Goal: Task Accomplishment & Management: Manage account settings

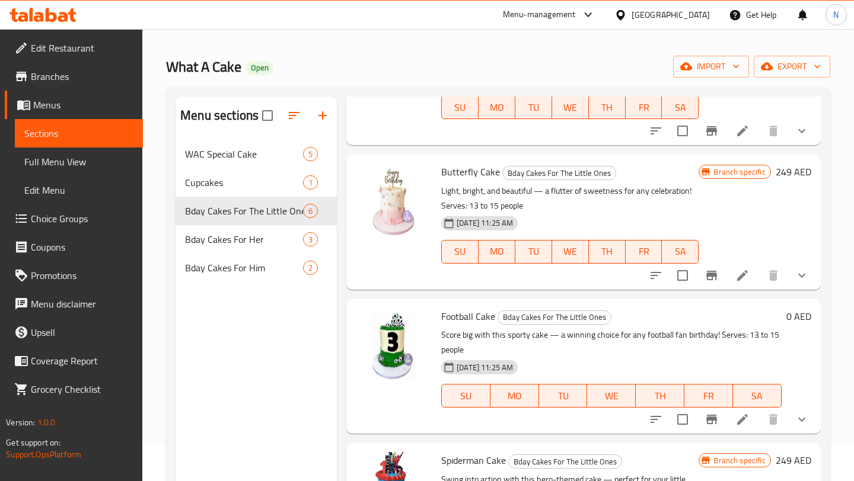
scroll to position [50, 0]
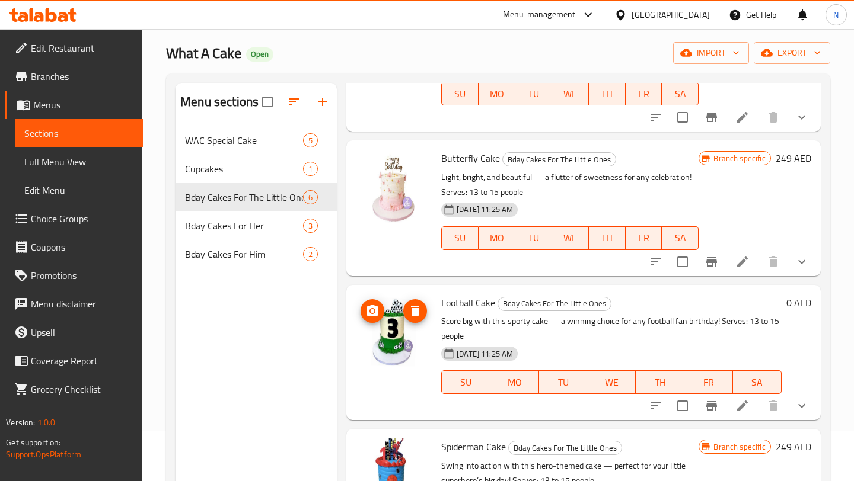
click at [400, 333] on img at bounding box center [394, 333] width 76 height 76
click at [794, 303] on h6 "0 AED" at bounding box center [798, 303] width 25 height 17
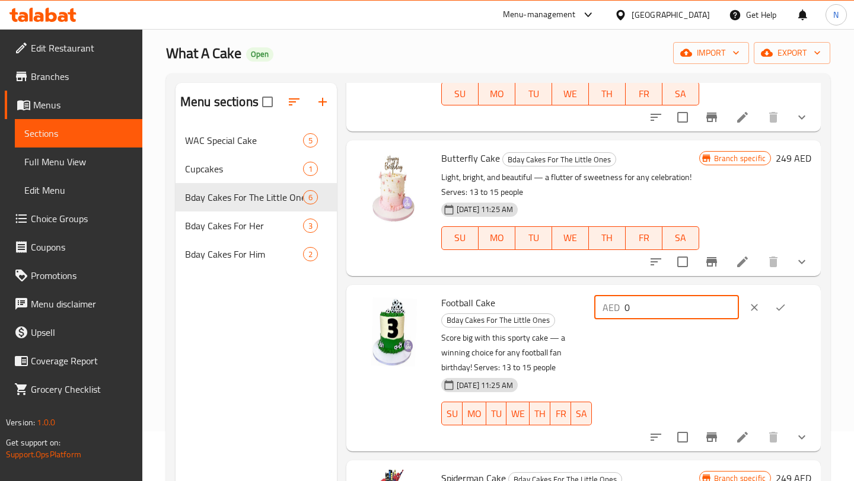
click at [681, 310] on input "0" at bounding box center [681, 308] width 114 height 24
click at [747, 430] on icon at bounding box center [742, 437] width 14 height 14
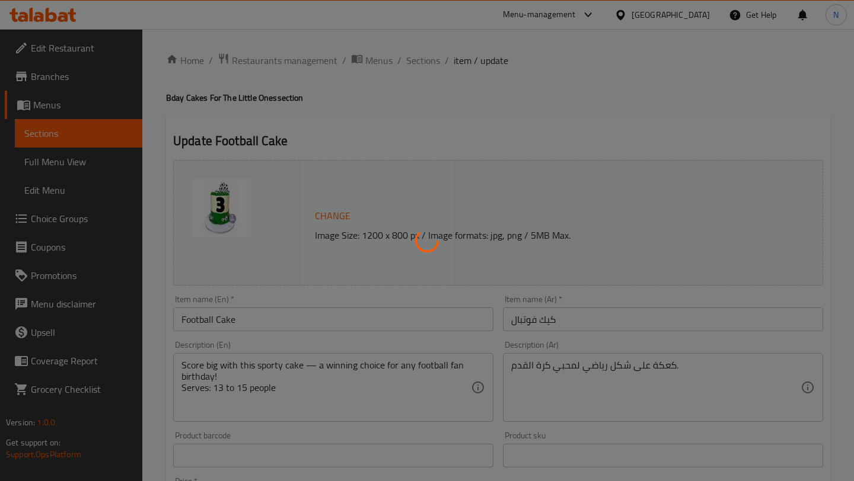
type input "اضافة شمعة"
type input "0"
type input "1"
type input "0"
type input "1"
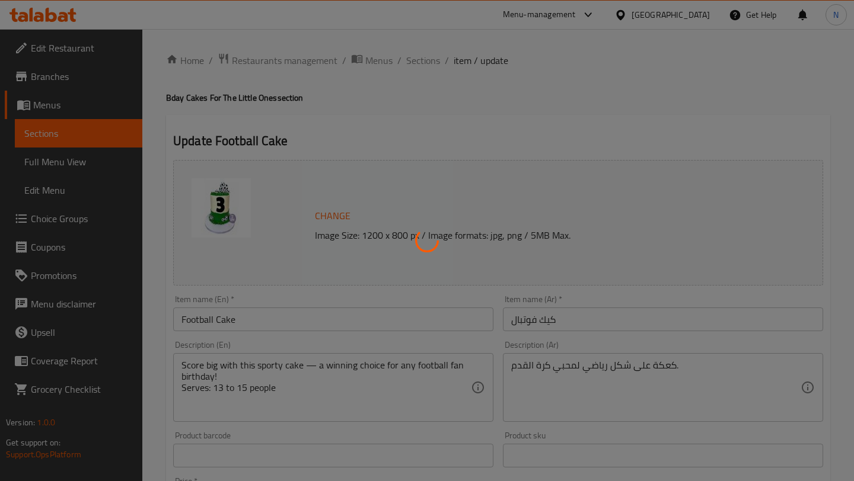
type input "اضافات الكيك"
type input "0"
type input "1"
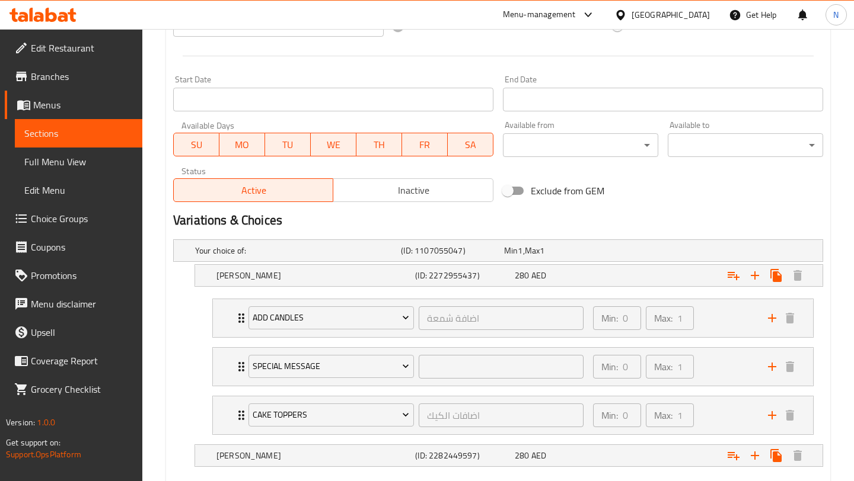
scroll to position [545, 0]
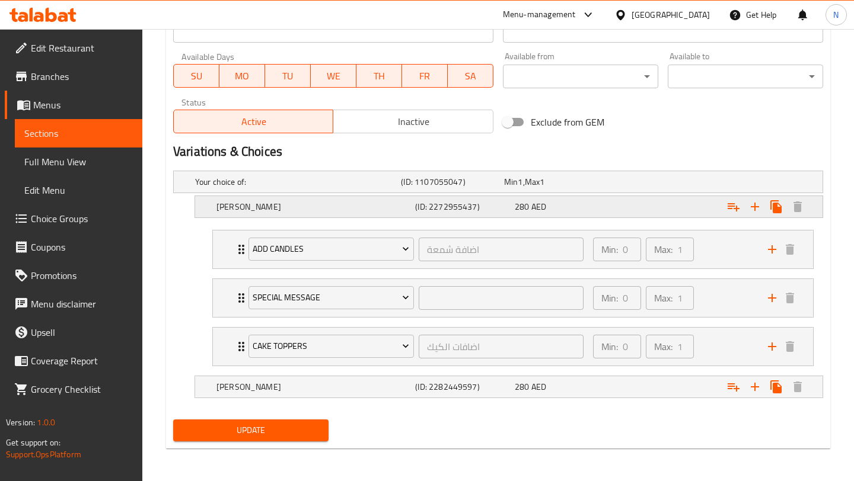
click at [531, 206] on span "AED" at bounding box center [538, 206] width 15 height 15
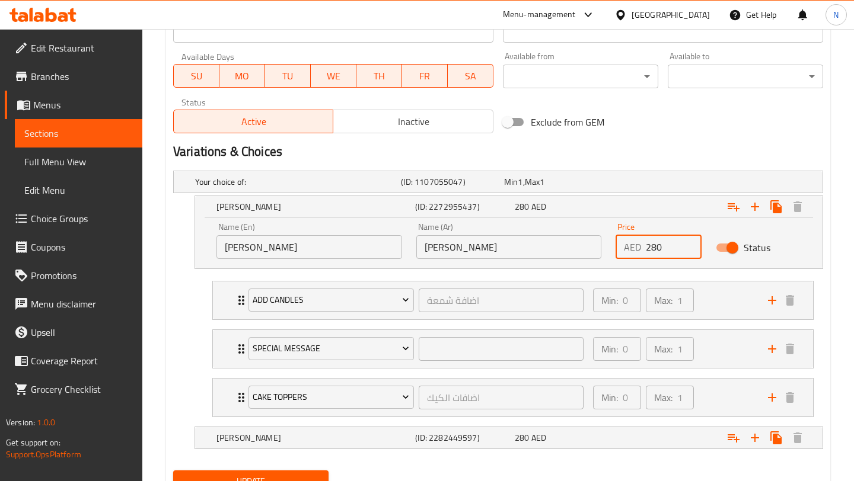
click at [660, 245] on input "280" at bounding box center [673, 247] width 55 height 24
click at [655, 248] on input "280" at bounding box center [673, 247] width 55 height 24
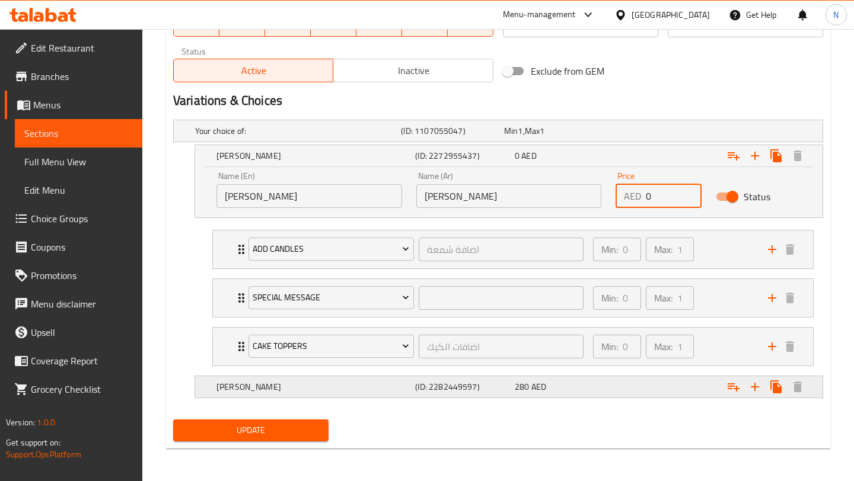
type input "0"
click at [525, 387] on span "280" at bounding box center [522, 386] width 14 height 15
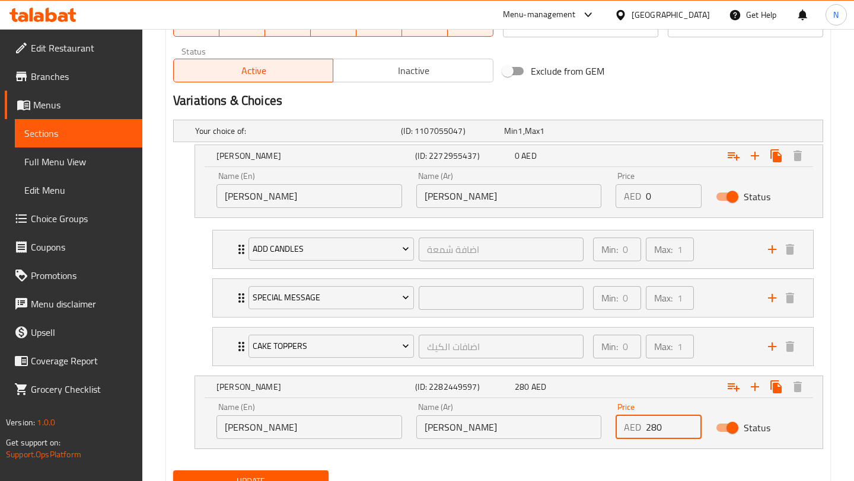
click at [655, 425] on input "280" at bounding box center [673, 428] width 55 height 24
type input "0"
click at [599, 96] on h2 "Variations & Choices" at bounding box center [498, 101] width 650 height 18
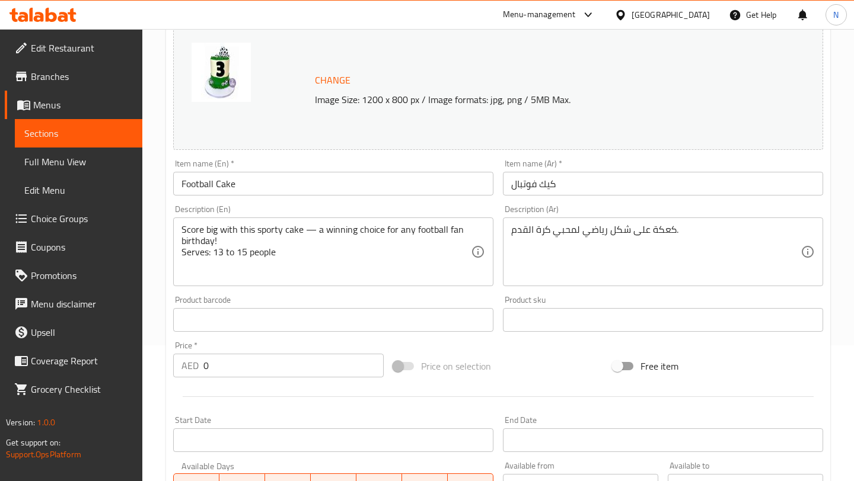
scroll to position [176, 0]
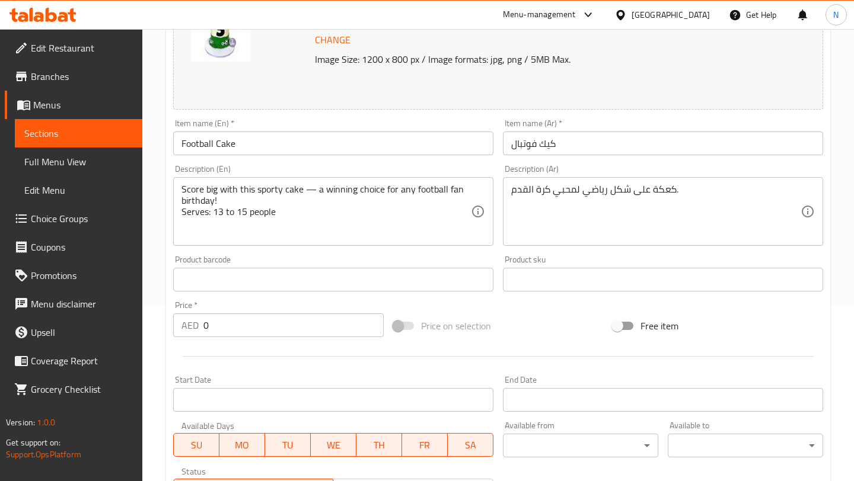
click at [311, 321] on input "0" at bounding box center [293, 326] width 180 height 24
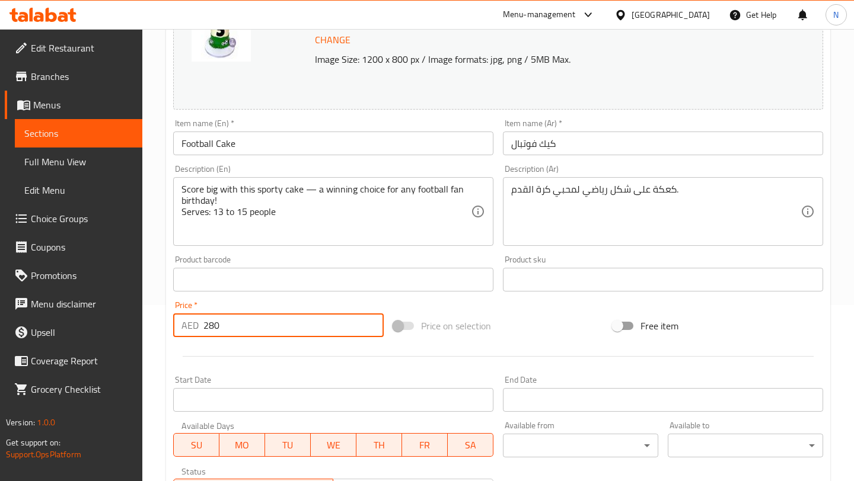
scroll to position [647, 0]
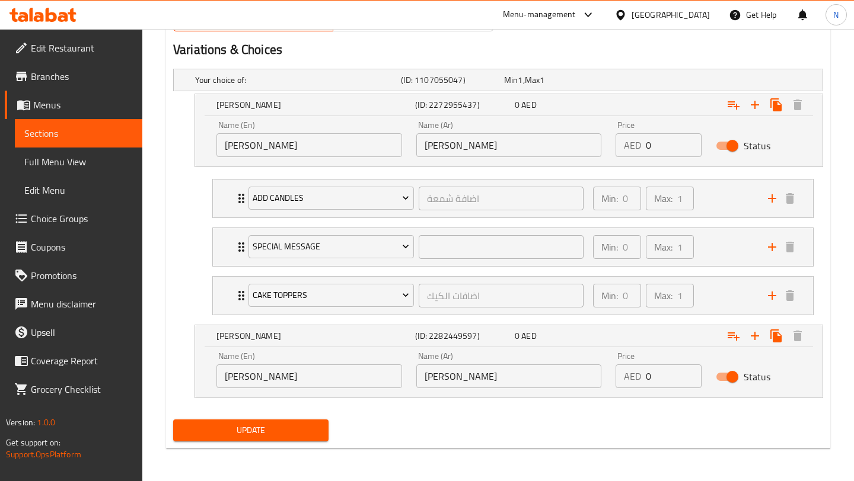
type input "280"
click at [279, 435] on span "Update" at bounding box center [251, 430] width 136 height 15
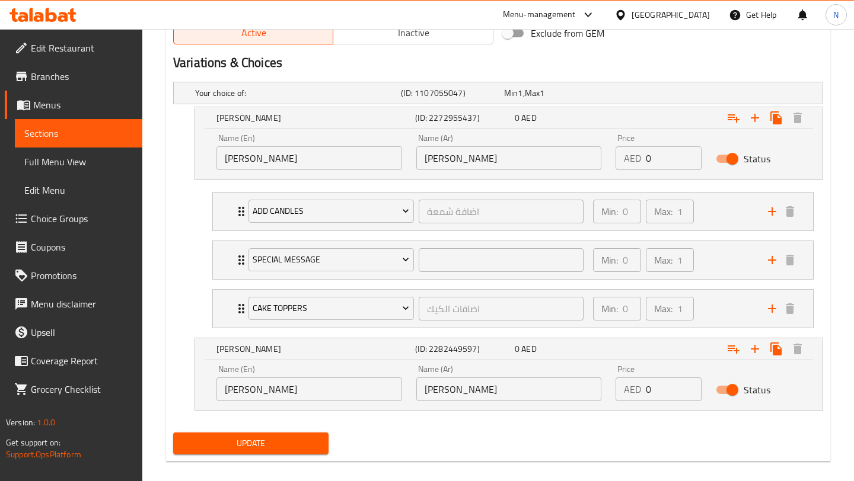
scroll to position [126, 0]
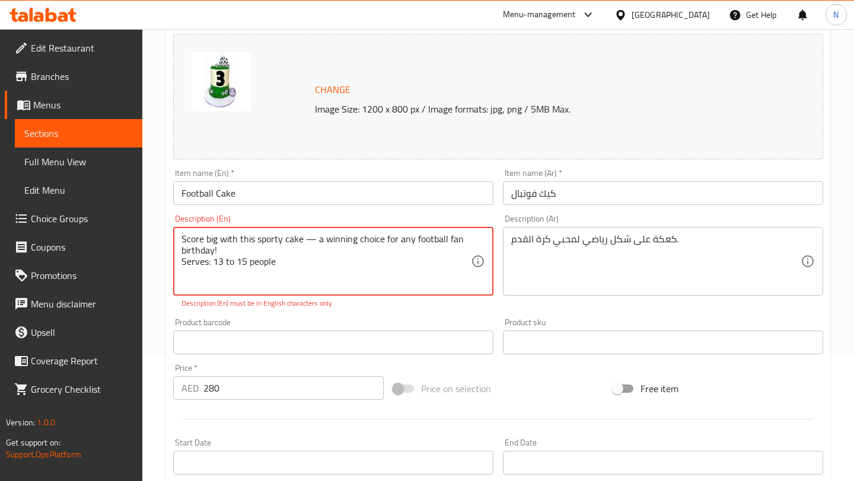
drag, startPoint x: 301, startPoint y: 265, endPoint x: 166, endPoint y: 234, distance: 138.8
click at [166, 234] on div "Update Football Cake Change Image Size: 1200 x 800 px / Image formats: jpg, png…" at bounding box center [498, 486] width 664 height 994
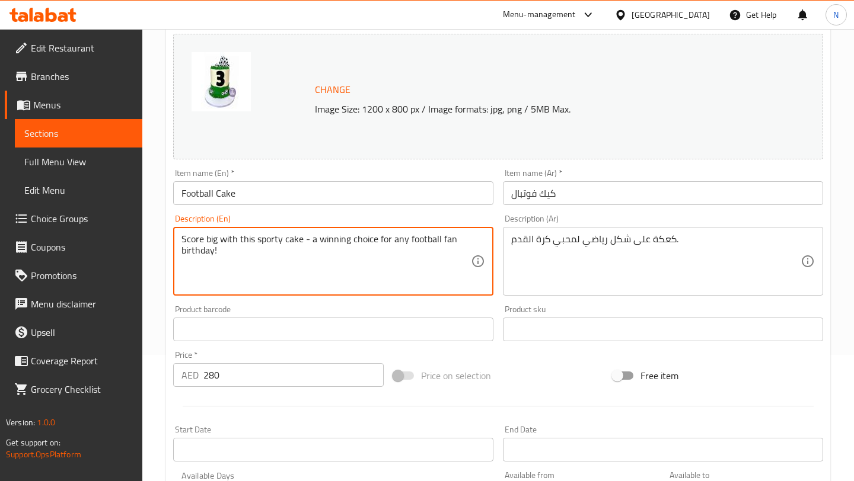
click at [454, 238] on textarea "Score big with this sporty cake - a winning choice for any football fan birthda…" at bounding box center [325, 262] width 289 height 56
click at [339, 262] on textarea "Score big with this sporty cake - a winning choice for any football fan's birth…" at bounding box center [325, 262] width 289 height 56
type textarea "Score big with this sporty cake - a winning choice for any football fan's birth…"
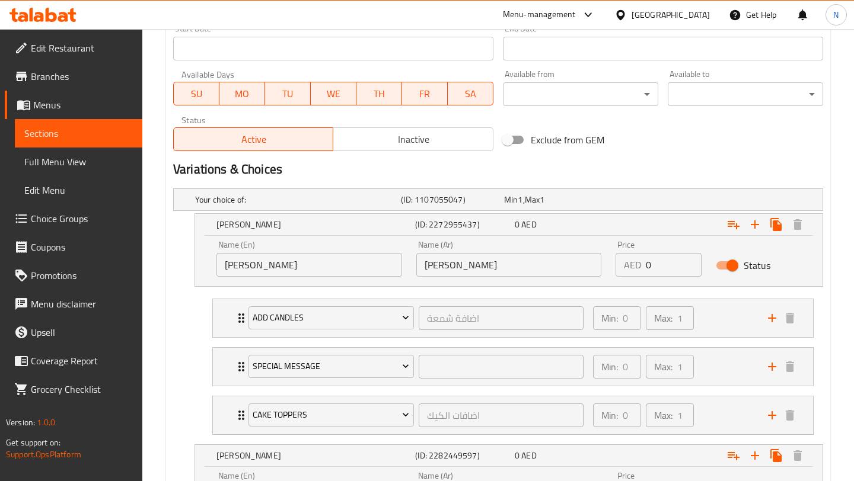
scroll to position [647, 0]
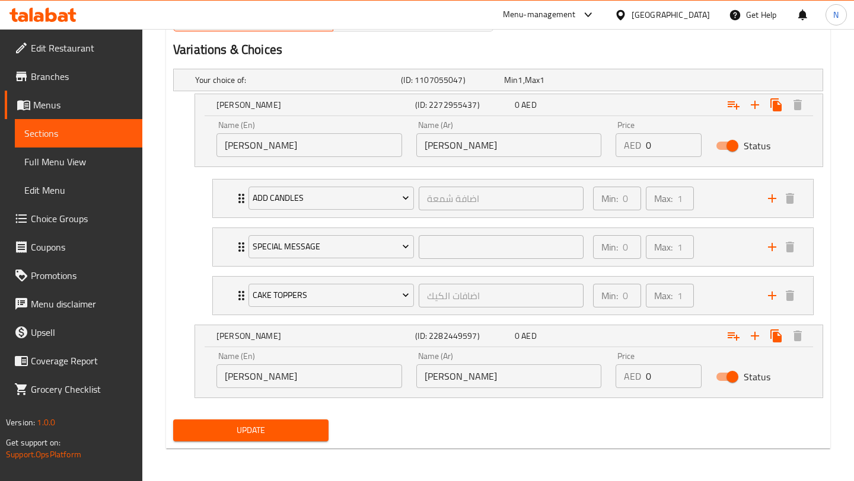
click at [257, 435] on span "Update" at bounding box center [251, 430] width 136 height 15
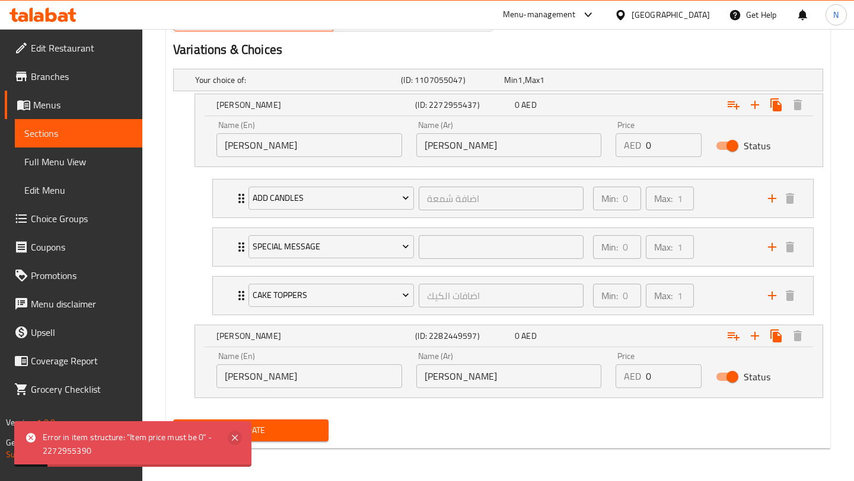
click at [238, 436] on icon at bounding box center [235, 438] width 14 height 14
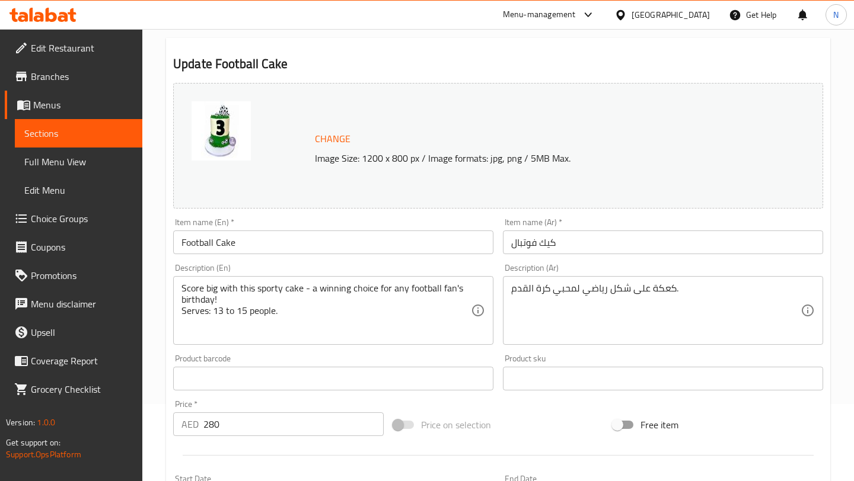
scroll to position [75, 0]
click at [398, 426] on span at bounding box center [404, 427] width 20 height 8
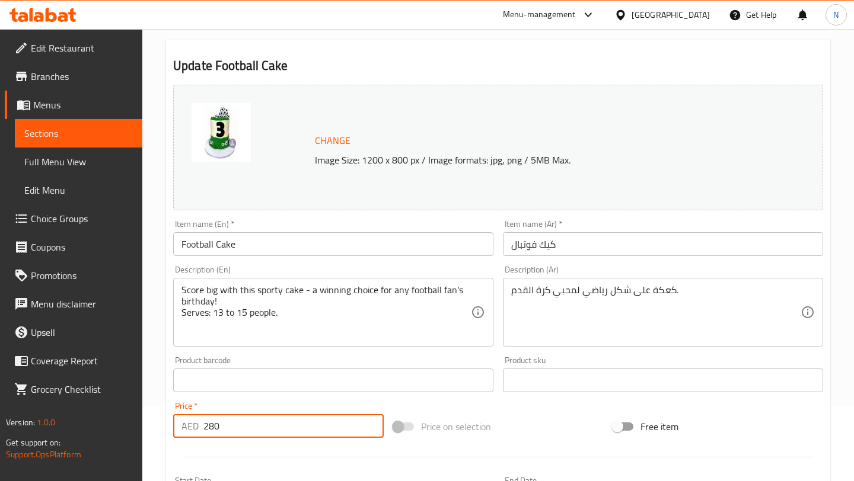
click at [308, 434] on input "280" at bounding box center [293, 426] width 180 height 24
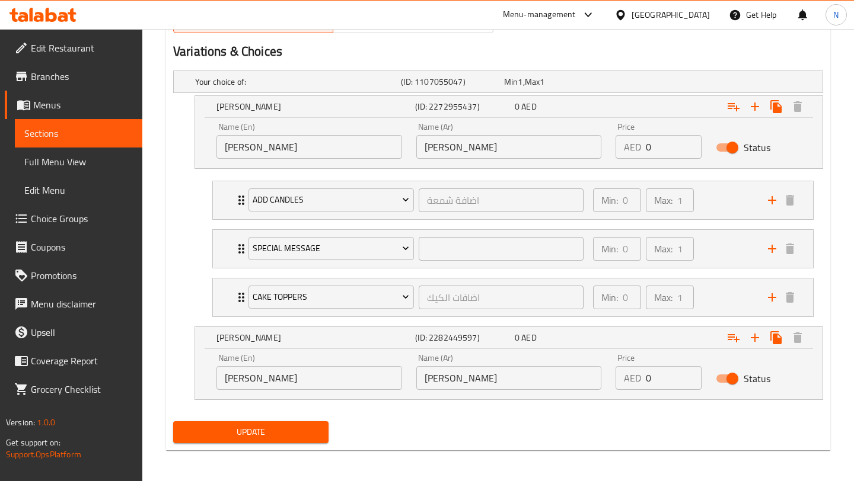
scroll to position [647, 0]
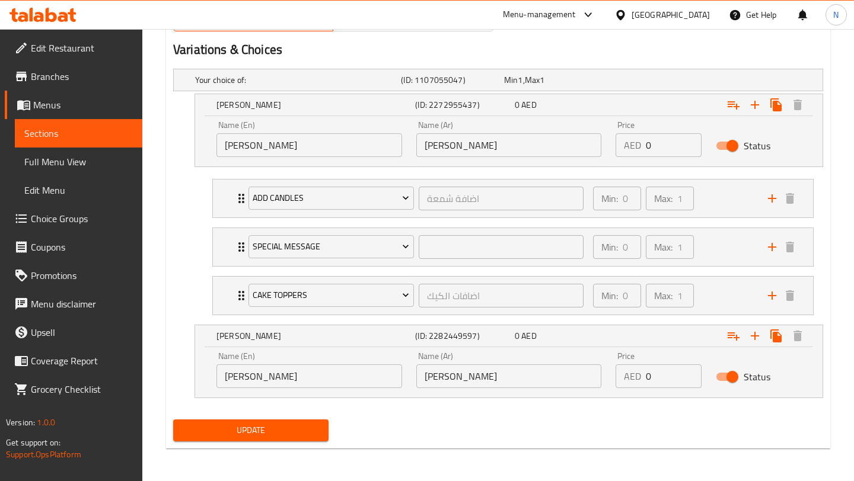
click at [307, 429] on span "Update" at bounding box center [251, 430] width 136 height 15
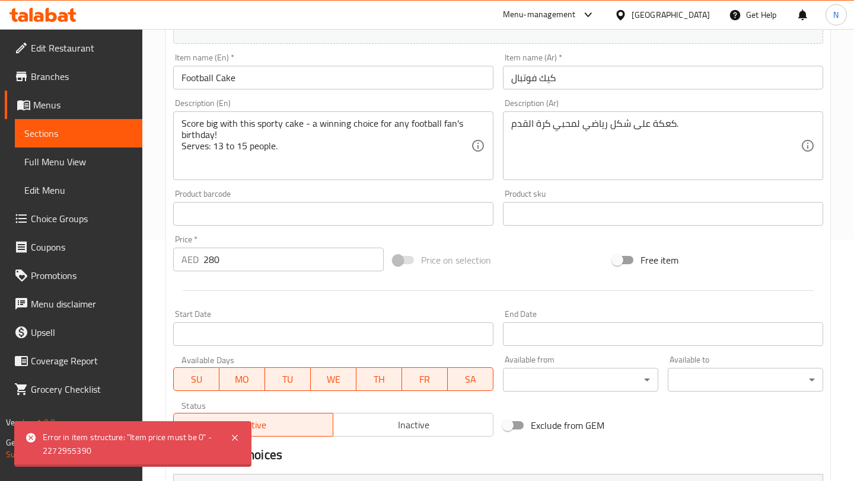
scroll to position [241, 0]
click at [285, 267] on input "280" at bounding box center [293, 260] width 180 height 24
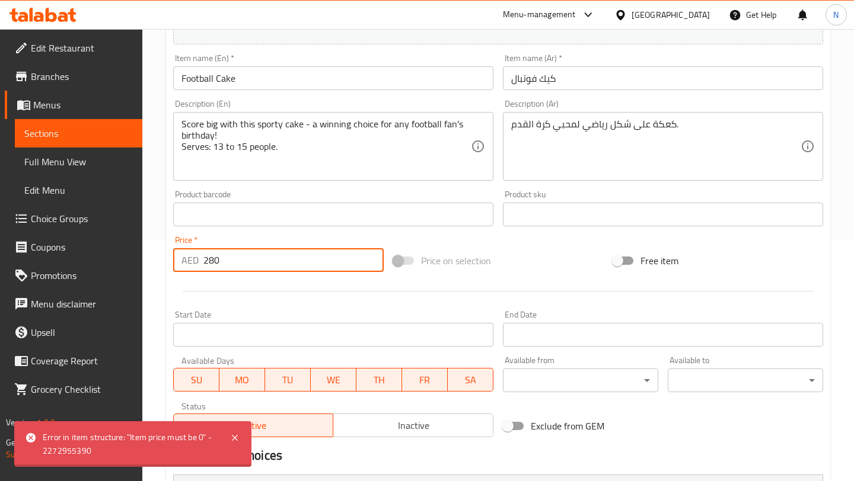
click at [285, 267] on input "280" at bounding box center [293, 260] width 180 height 24
type input "2"
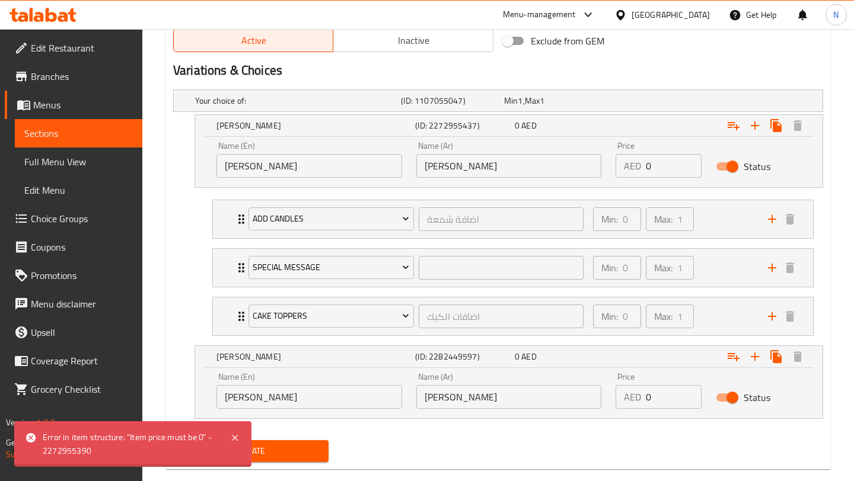
scroll to position [647, 0]
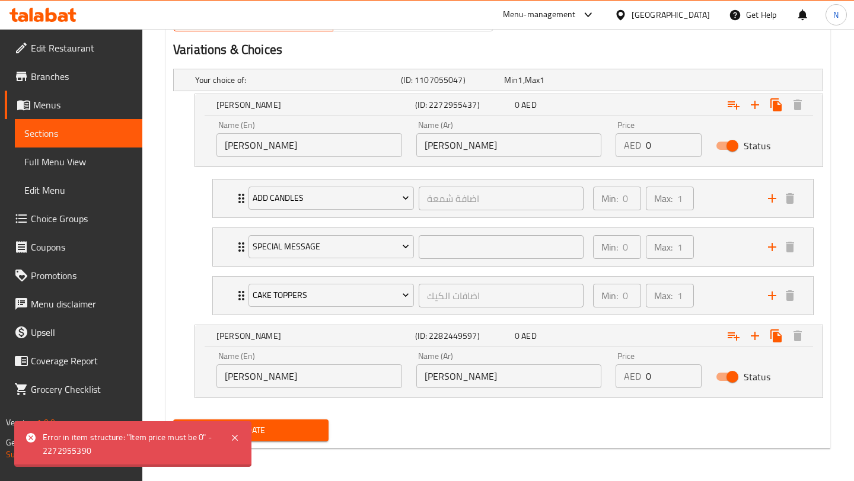
type input "0"
click at [662, 376] on input "0" at bounding box center [673, 377] width 55 height 24
type input "280"
click at [666, 146] on input "0" at bounding box center [673, 145] width 55 height 24
type input "280"
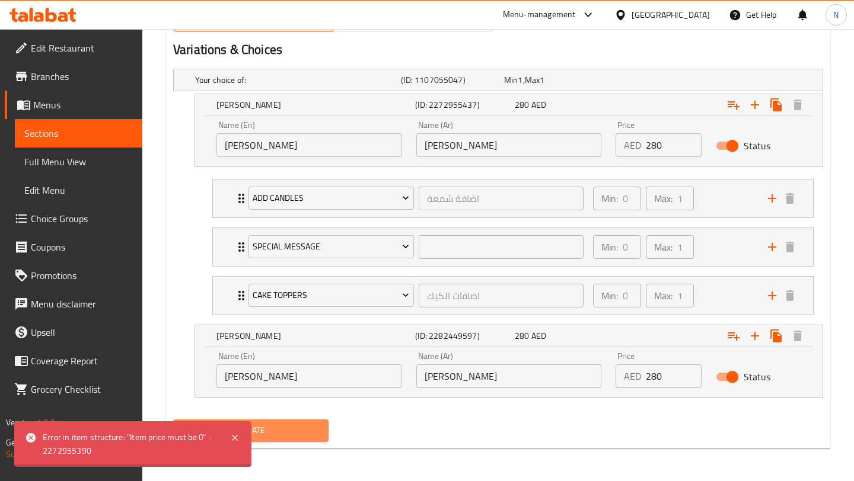
click at [274, 436] on span "Update" at bounding box center [251, 430] width 136 height 15
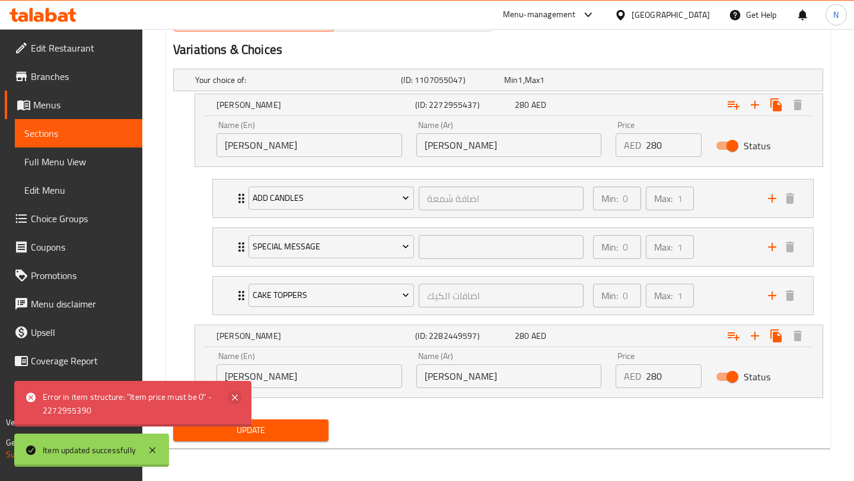
click at [235, 399] on icon at bounding box center [235, 398] width 6 height 6
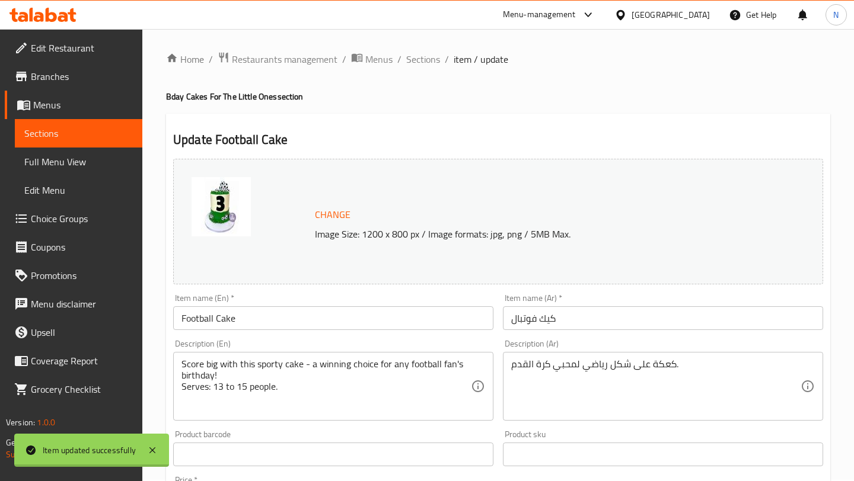
scroll to position [0, 0]
click at [424, 63] on span "Sections" at bounding box center [423, 60] width 34 height 14
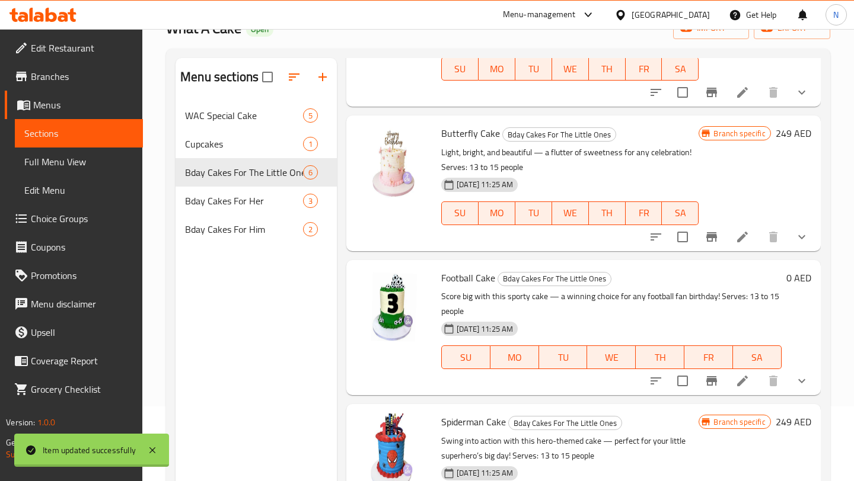
scroll to position [166, 0]
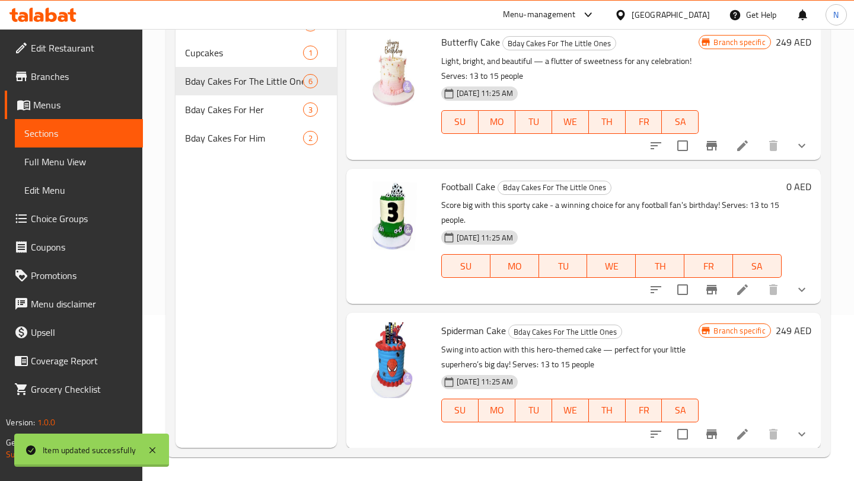
click at [799, 190] on h6 "0 AED" at bounding box center [798, 186] width 25 height 17
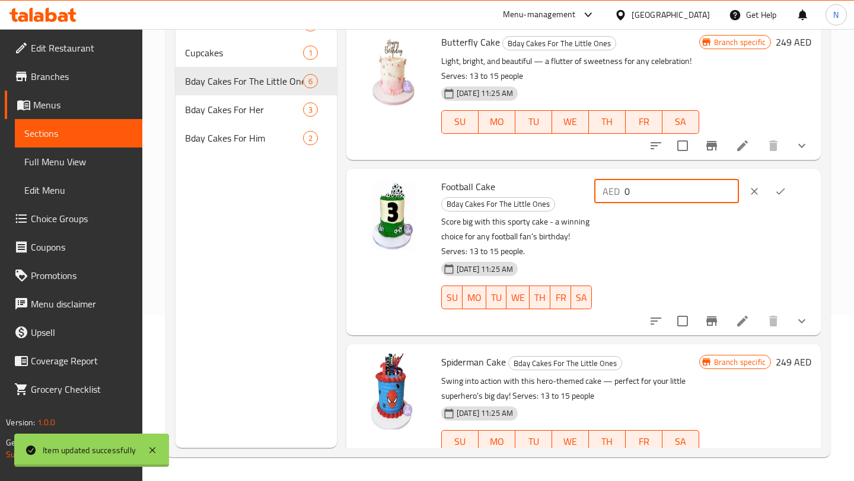
click at [693, 190] on input "0" at bounding box center [681, 192] width 114 height 24
type input "280"
click at [793, 191] on button "ok" at bounding box center [780, 191] width 26 height 26
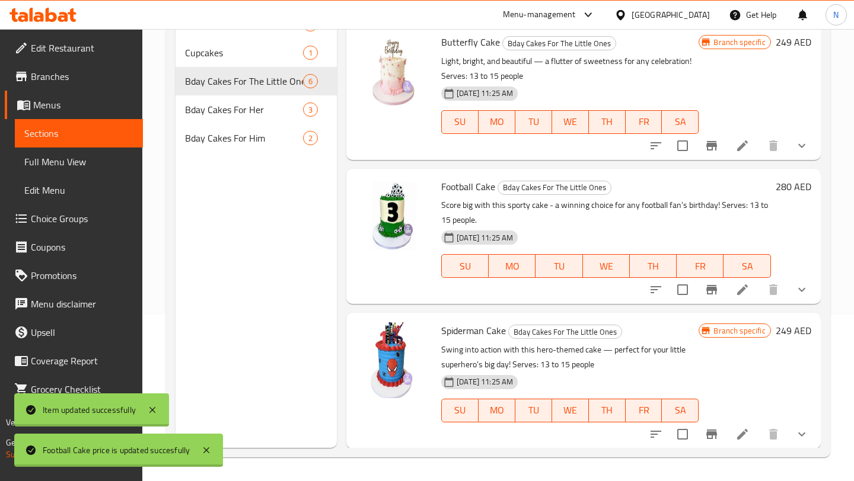
click at [749, 286] on li at bounding box center [742, 289] width 33 height 21
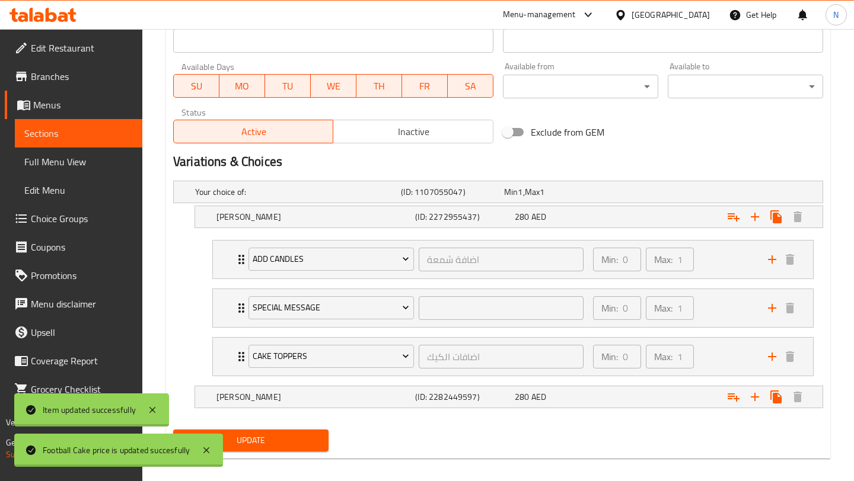
scroll to position [545, 0]
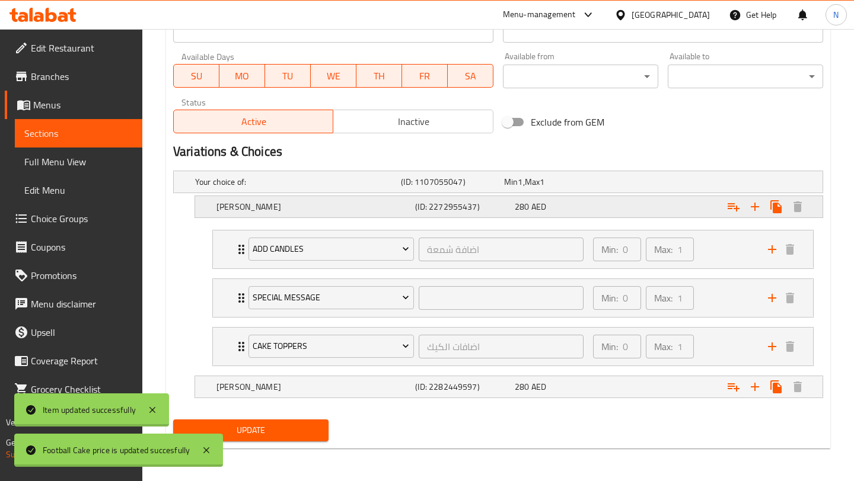
click at [541, 208] on span "AED" at bounding box center [538, 206] width 15 height 15
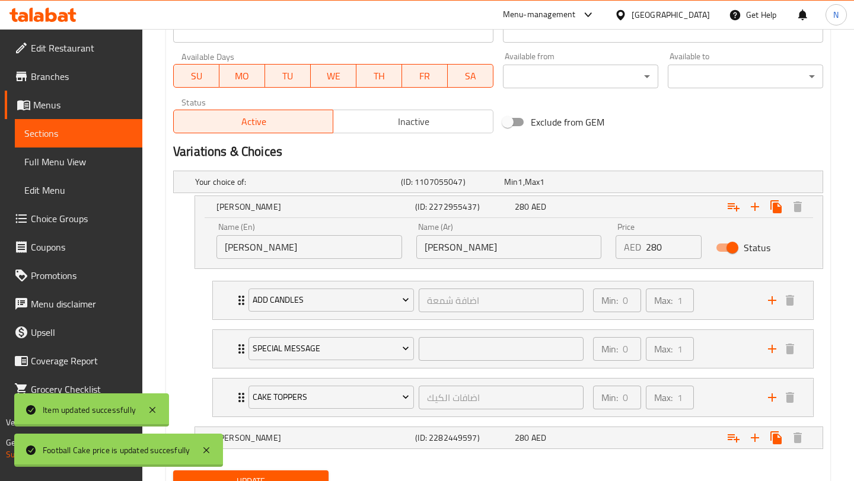
click at [675, 251] on input "280" at bounding box center [673, 247] width 55 height 24
type input "2"
type input "0"
click at [532, 441] on span "AED" at bounding box center [538, 437] width 15 height 15
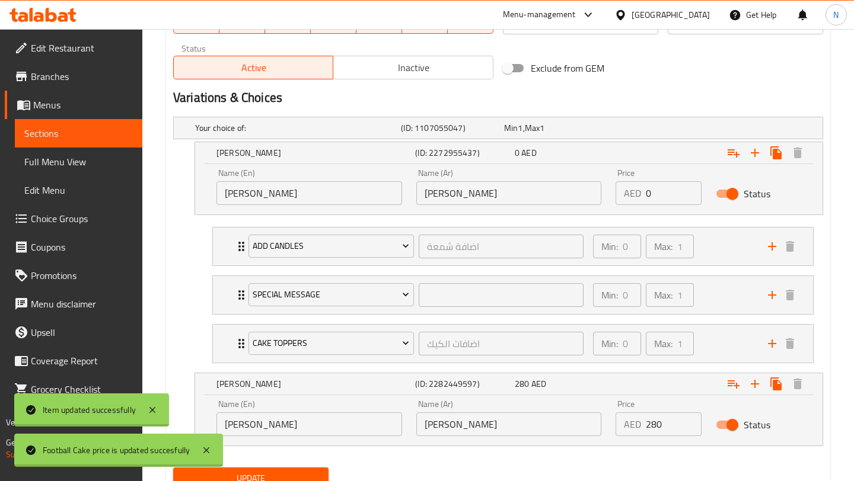
scroll to position [647, 0]
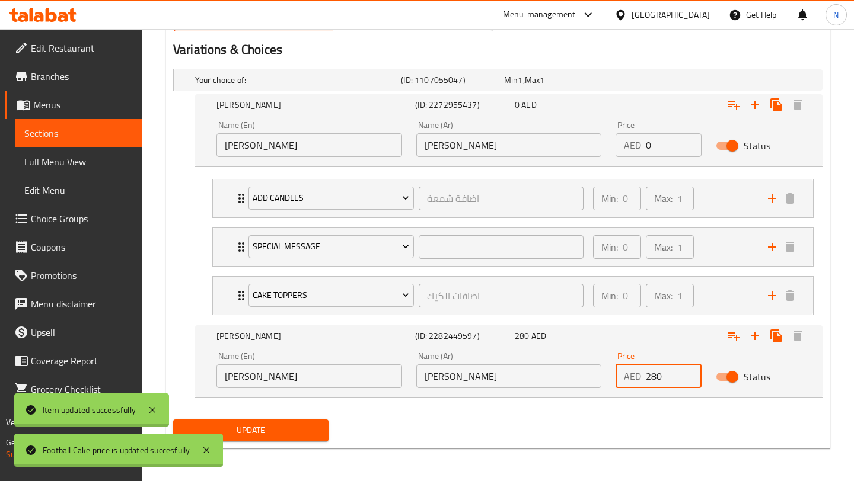
click at [666, 375] on input "280" at bounding box center [673, 377] width 55 height 24
type input "2"
type input "0"
click at [298, 432] on span "Update" at bounding box center [251, 430] width 136 height 15
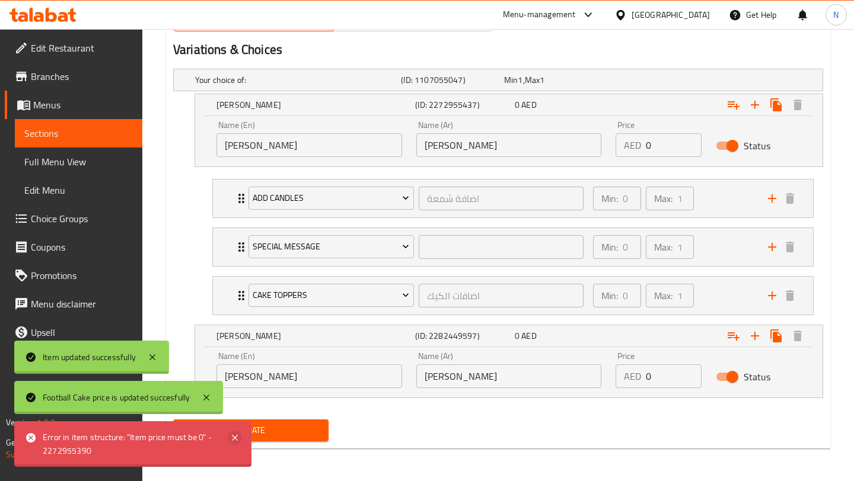
click at [236, 439] on icon at bounding box center [235, 438] width 6 height 6
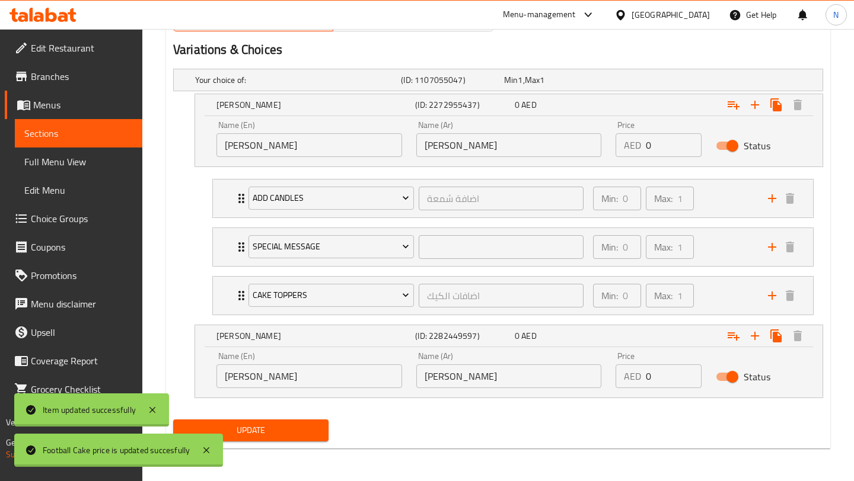
click at [213, 459] on div "Football Cake price is updated succesfully" at bounding box center [118, 450] width 209 height 33
click at [204, 452] on icon at bounding box center [206, 450] width 14 height 14
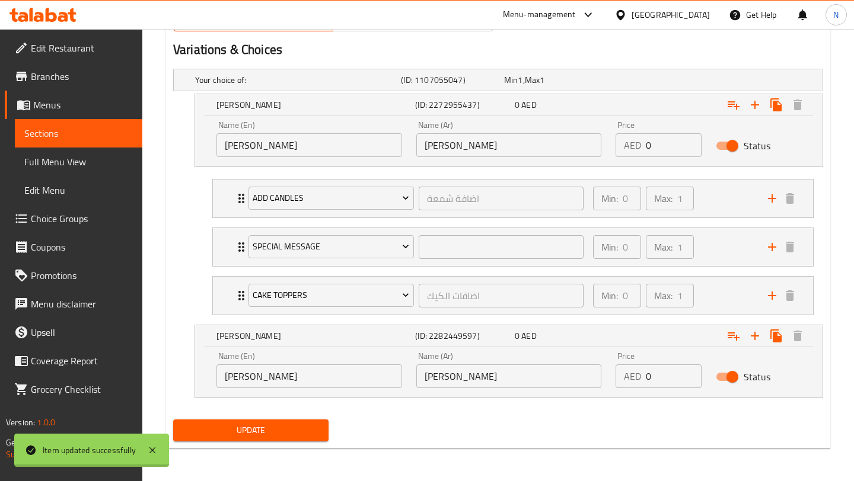
click at [161, 457] on div "Item updated successfully" at bounding box center [91, 450] width 155 height 33
click at [158, 457] on icon at bounding box center [152, 450] width 14 height 14
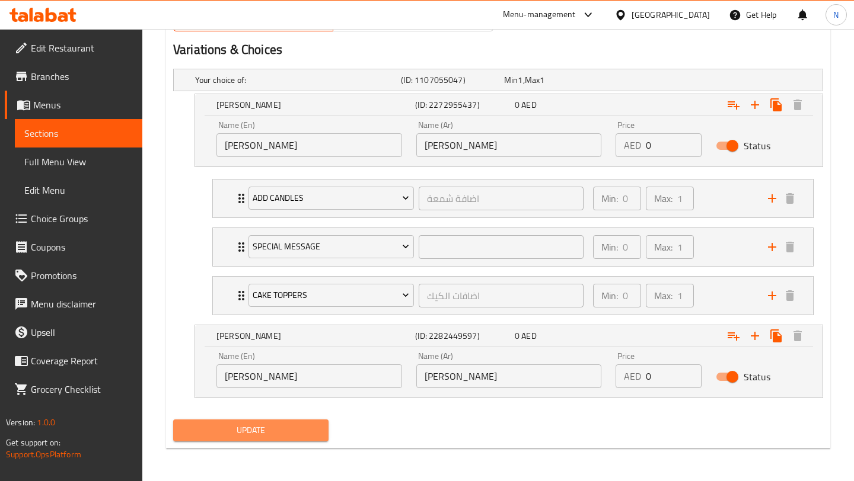
click at [204, 436] on span "Update" at bounding box center [251, 430] width 136 height 15
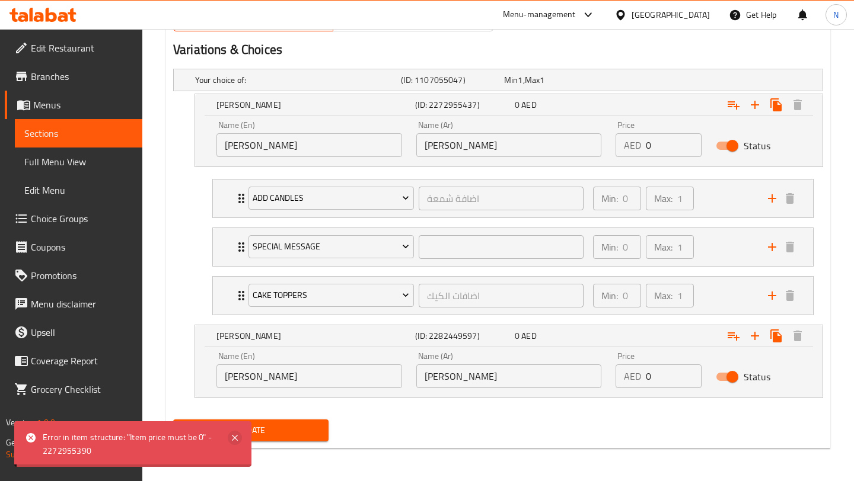
click at [238, 435] on icon at bounding box center [235, 438] width 14 height 14
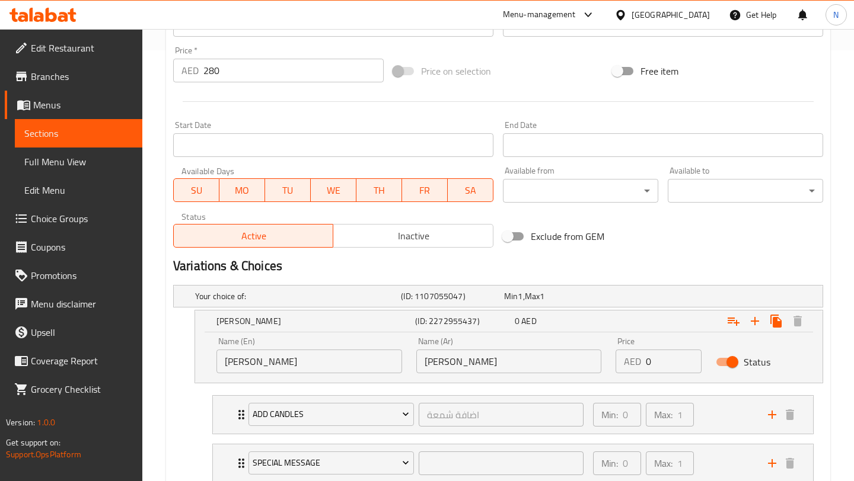
scroll to position [430, 0]
click at [853, 264] on div "Home / Restaurants management / Menus / Sections / item / update Bday Cakes For…" at bounding box center [497, 149] width 711 height 1100
click at [672, 366] on input "0" at bounding box center [673, 363] width 55 height 24
click at [717, 403] on div "Min: 0 ​ Max: 1 ​" at bounding box center [673, 416] width 175 height 38
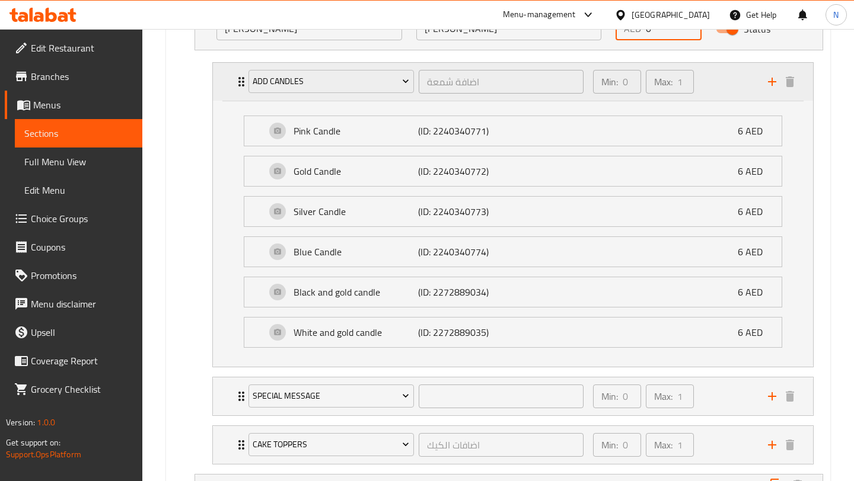
scroll to position [902, 0]
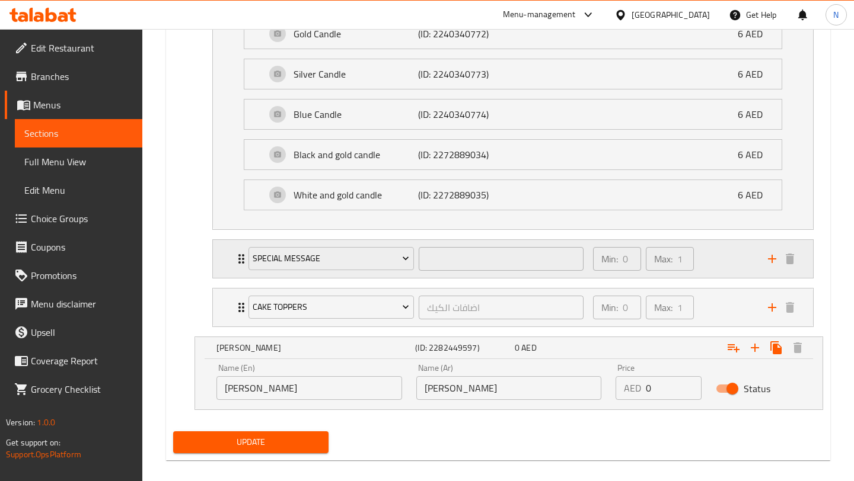
click at [701, 260] on div "Min: 0 ​ Max: 1 ​" at bounding box center [673, 259] width 175 height 38
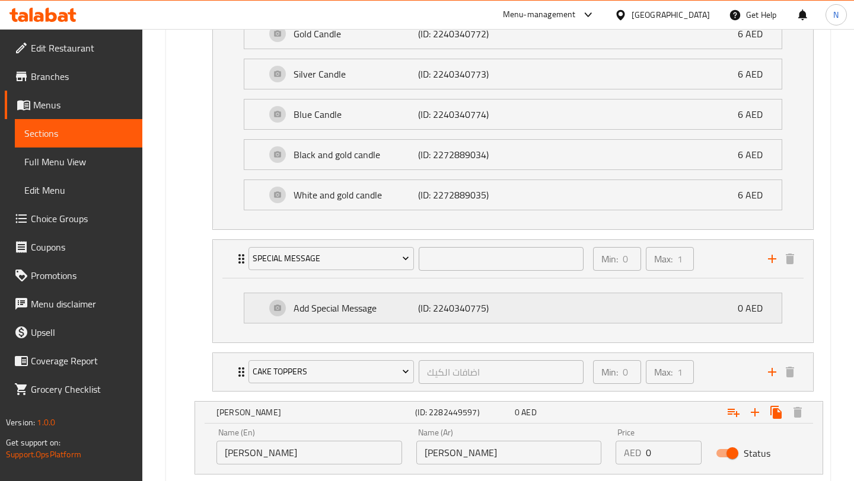
click at [461, 307] on p "(ID: 2240340775)" at bounding box center [459, 308] width 83 height 14
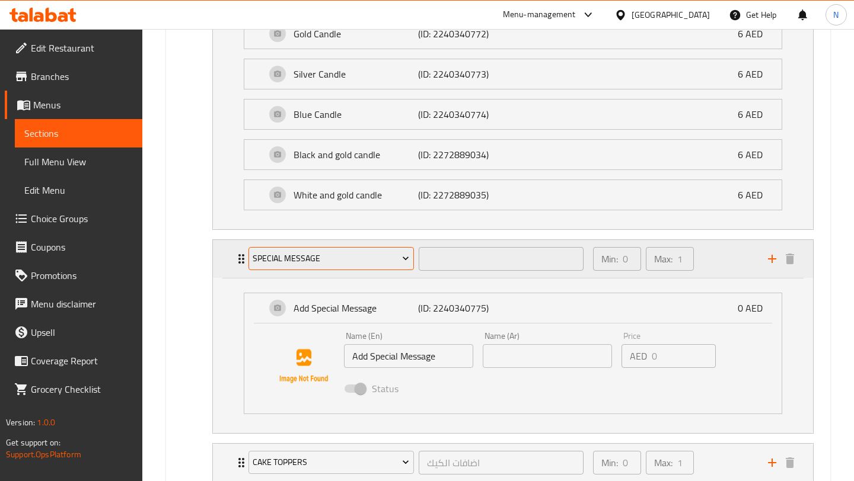
click at [401, 260] on icon "Expand" at bounding box center [406, 259] width 12 height 12
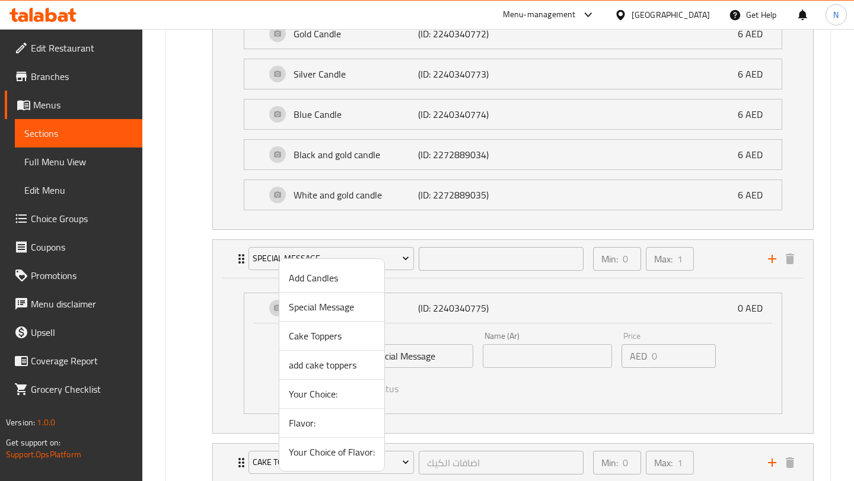
click at [448, 316] on div at bounding box center [427, 240] width 854 height 481
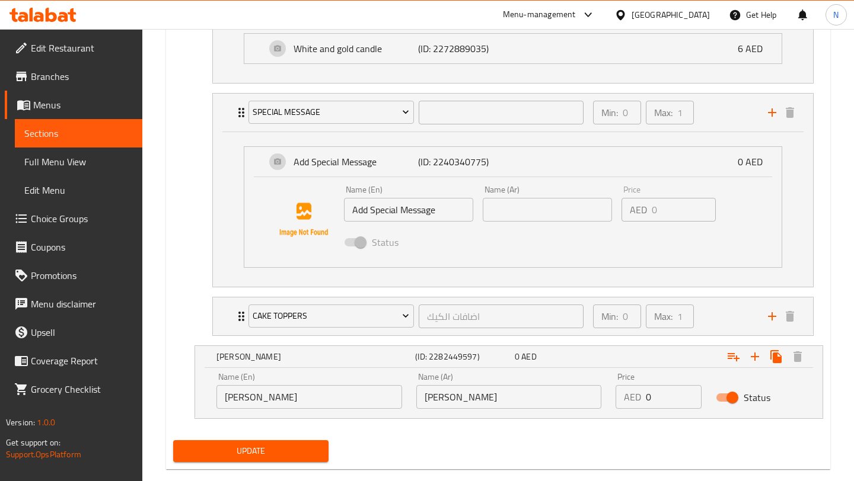
scroll to position [1069, 0]
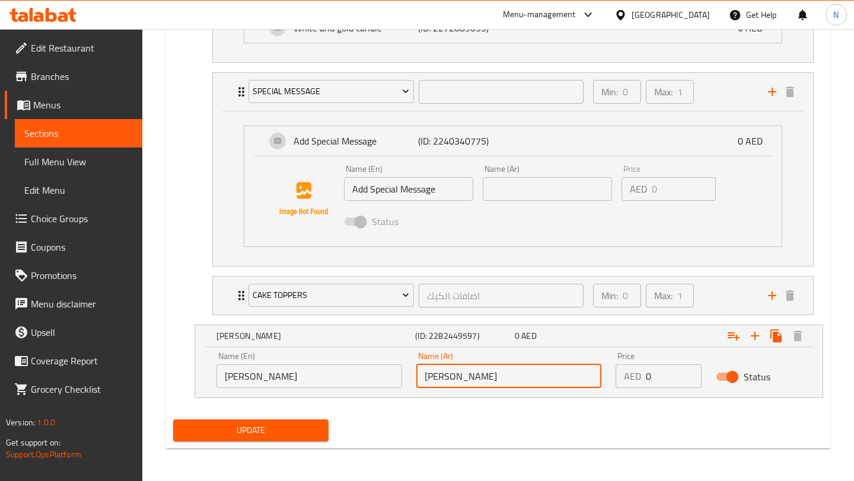
click at [456, 374] on input "ليونيل ميسي" at bounding box center [509, 377] width 186 height 24
click at [617, 340] on div "Expand" at bounding box center [711, 336] width 199 height 26
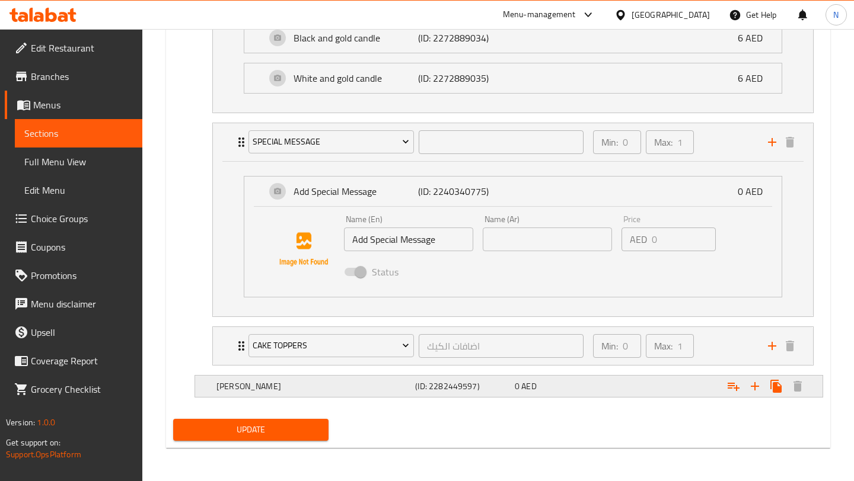
scroll to position [1018, 0]
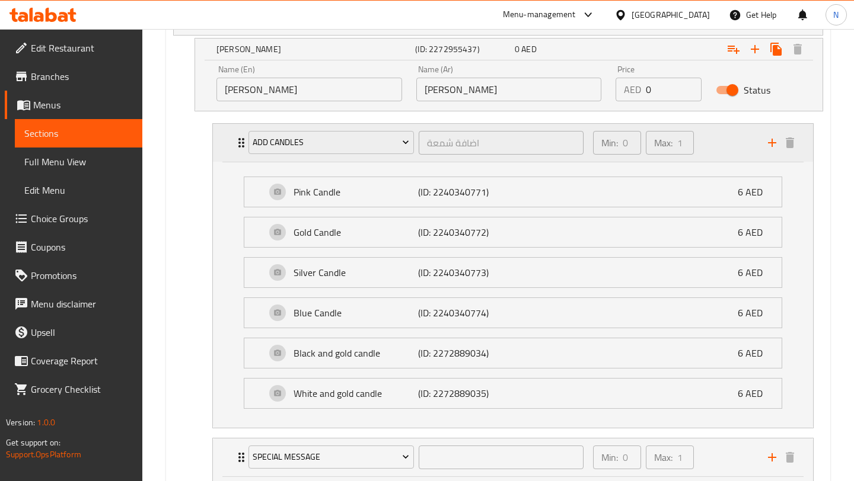
click at [710, 142] on div "Min: 0 ​ Max: 1 ​" at bounding box center [673, 143] width 175 height 38
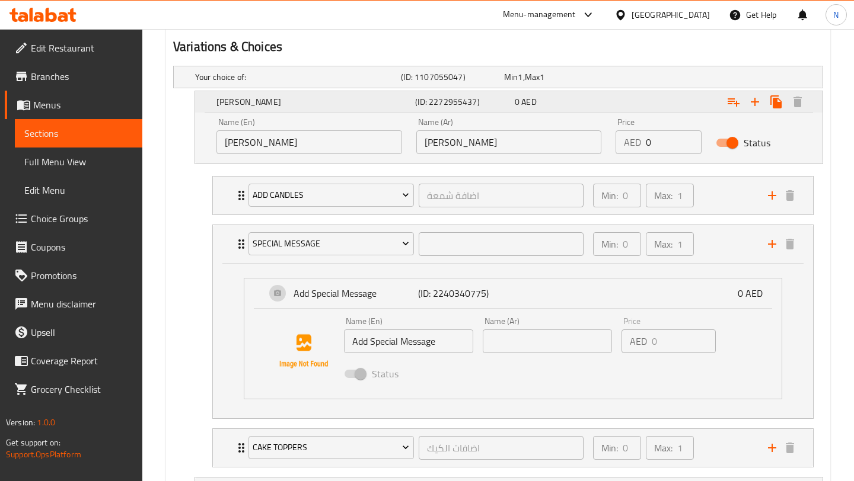
scroll to position [631, 0]
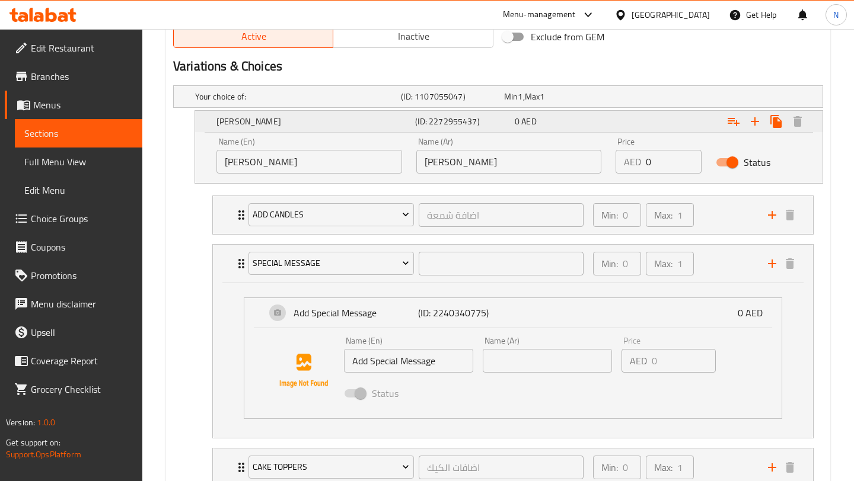
click at [632, 117] on div "Expand" at bounding box center [711, 121] width 199 height 26
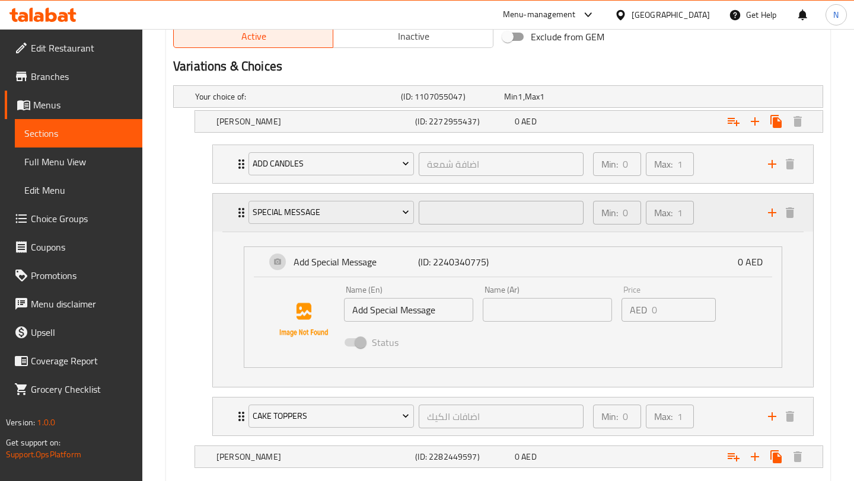
click at [713, 212] on div "Min: 0 ​ Max: 1 ​" at bounding box center [673, 213] width 175 height 38
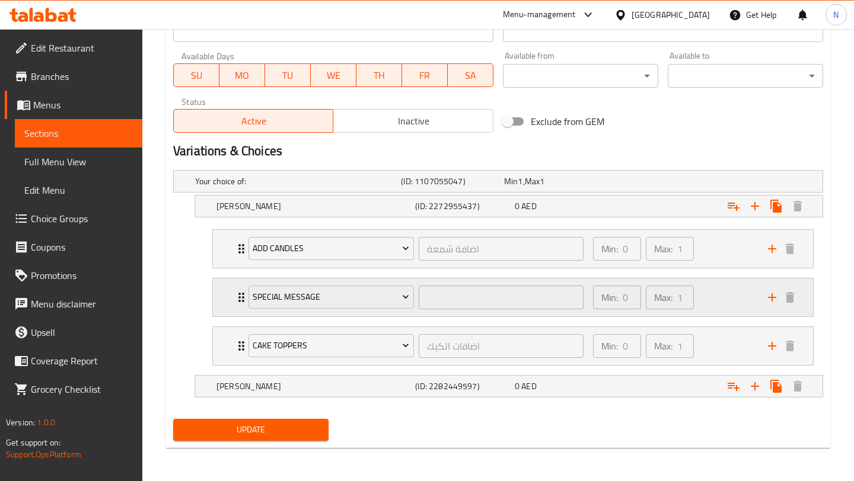
scroll to position [545, 0]
click at [291, 438] on button "Update" at bounding box center [250, 431] width 155 height 22
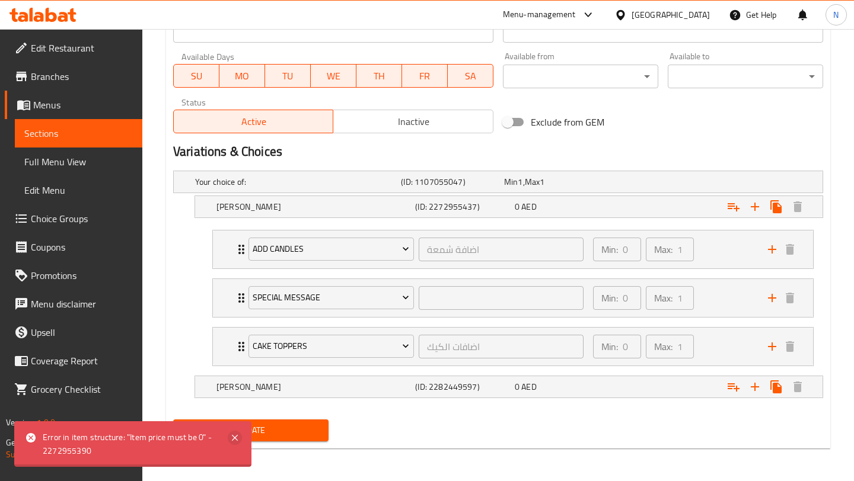
click at [231, 441] on icon at bounding box center [235, 438] width 14 height 14
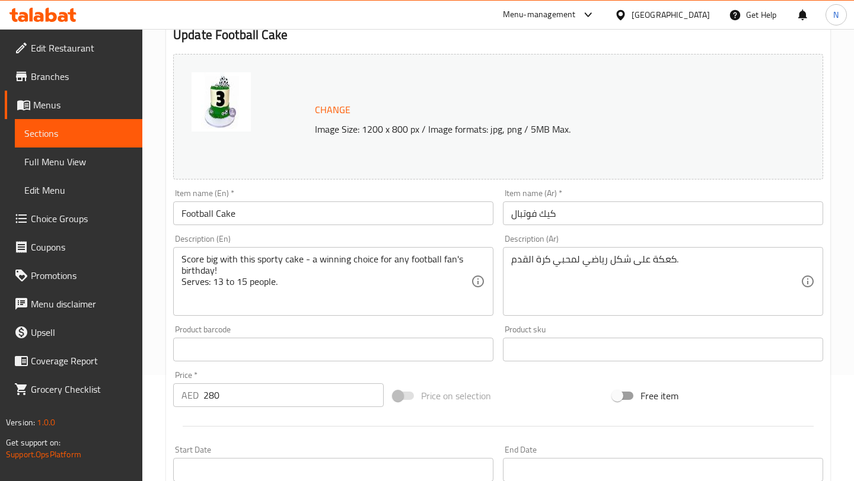
scroll to position [0, 0]
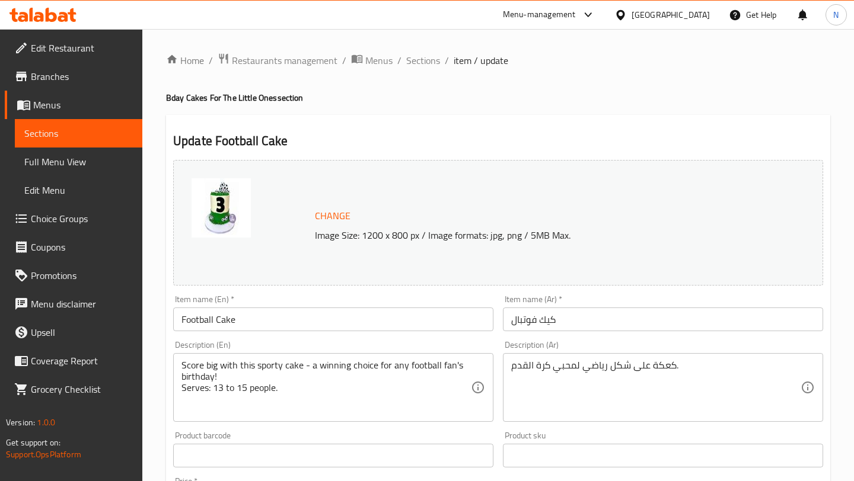
click at [465, 65] on span "item / update" at bounding box center [481, 60] width 55 height 14
click at [430, 65] on span "Sections" at bounding box center [423, 60] width 34 height 14
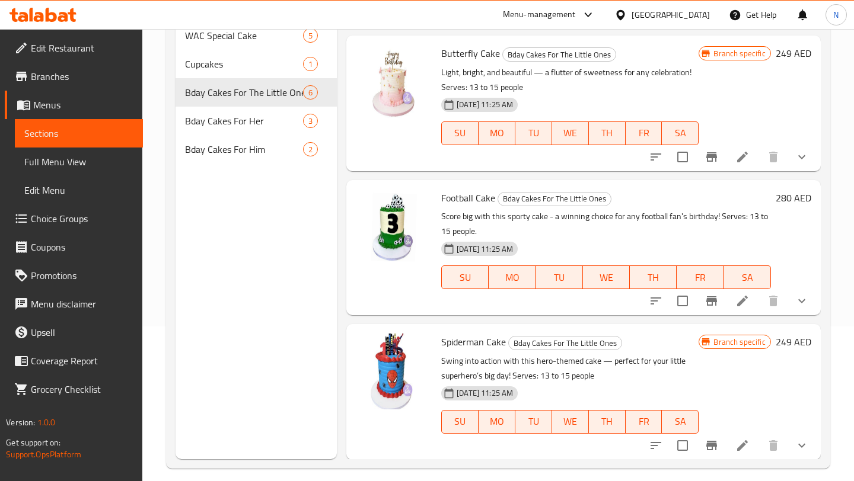
scroll to position [155, 0]
click at [740, 299] on icon at bounding box center [742, 300] width 14 height 14
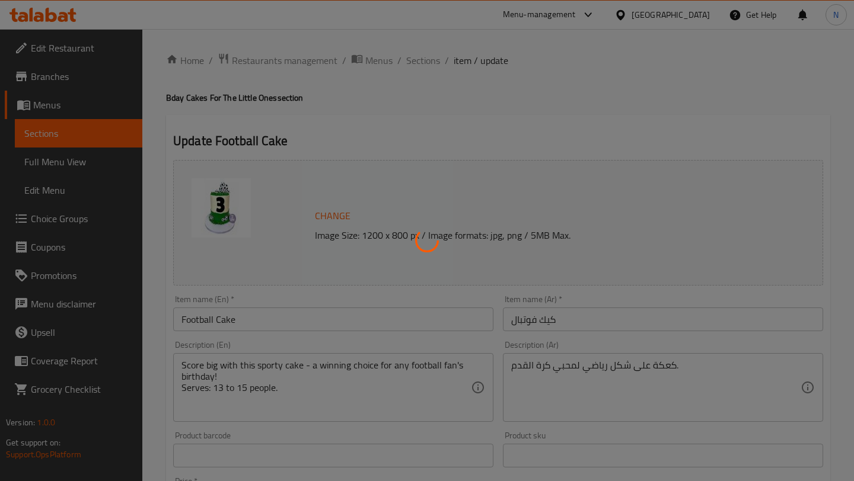
type input "اضافة شمعة"
type input "0"
type input "1"
type input "0"
type input "1"
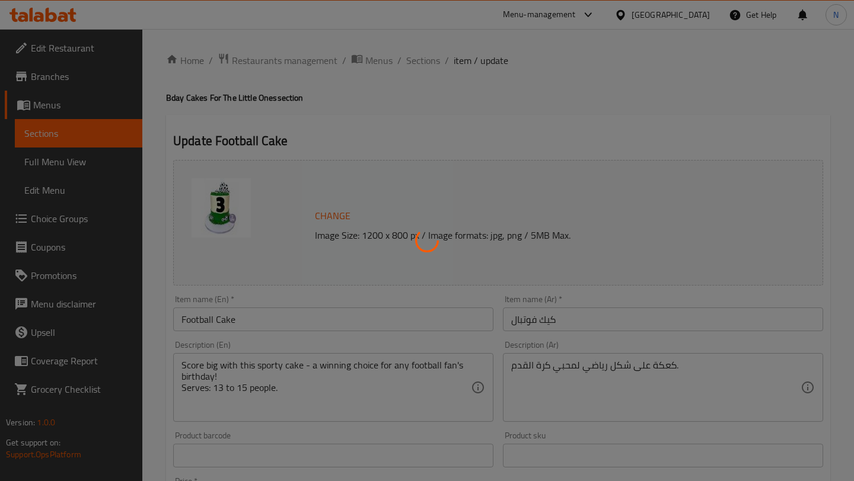
type input "اضافات الكيك"
type input "0"
type input "1"
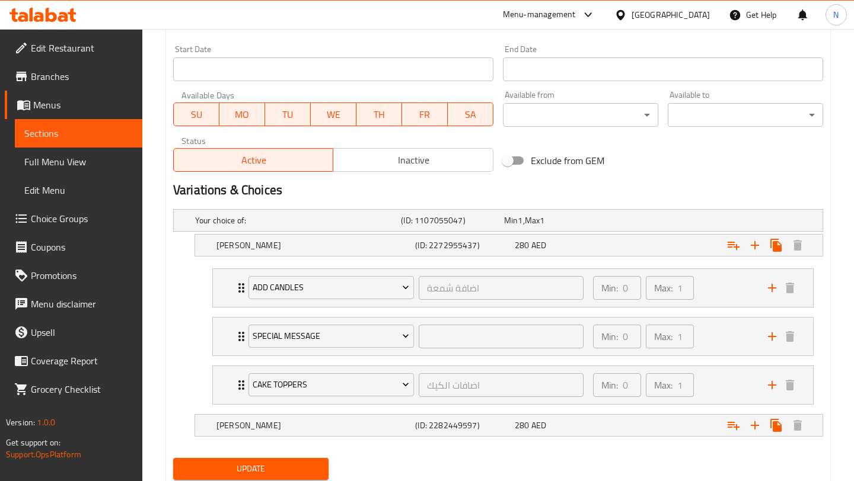
scroll to position [545, 0]
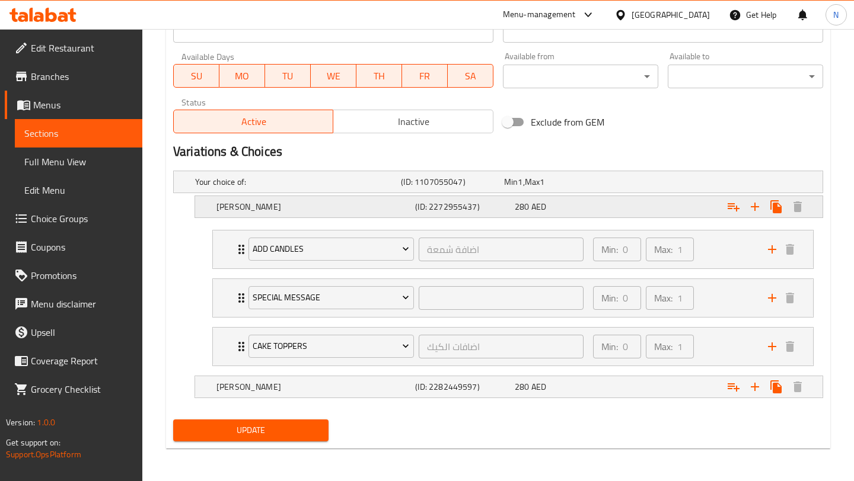
click at [524, 200] on span "280" at bounding box center [522, 206] width 14 height 15
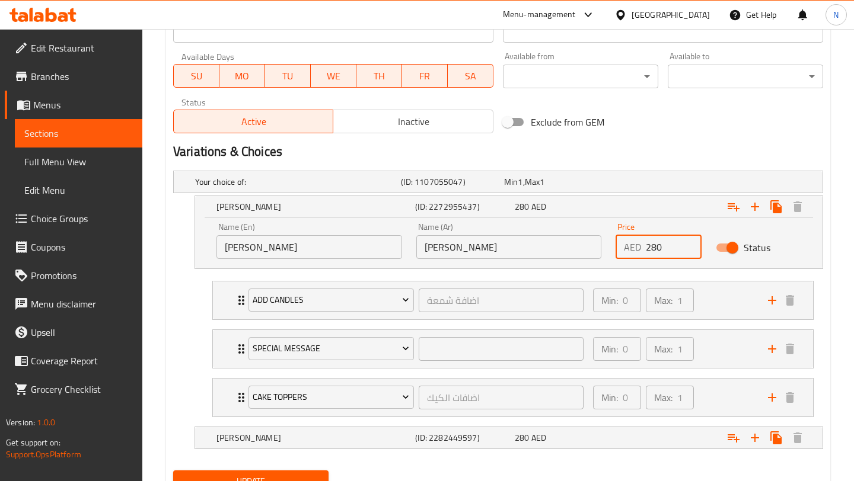
click at [656, 247] on input "280" at bounding box center [673, 247] width 55 height 24
type input "0"
click at [585, 436] on div "280 AED" at bounding box center [562, 438] width 95 height 12
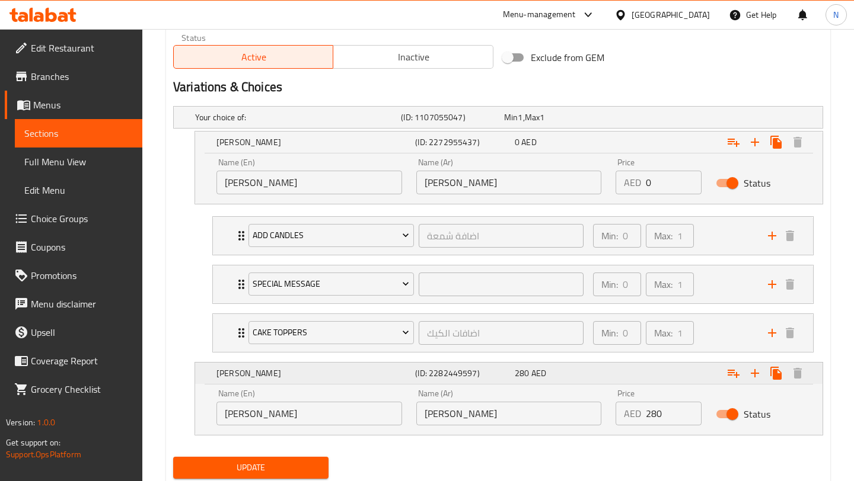
scroll to position [647, 0]
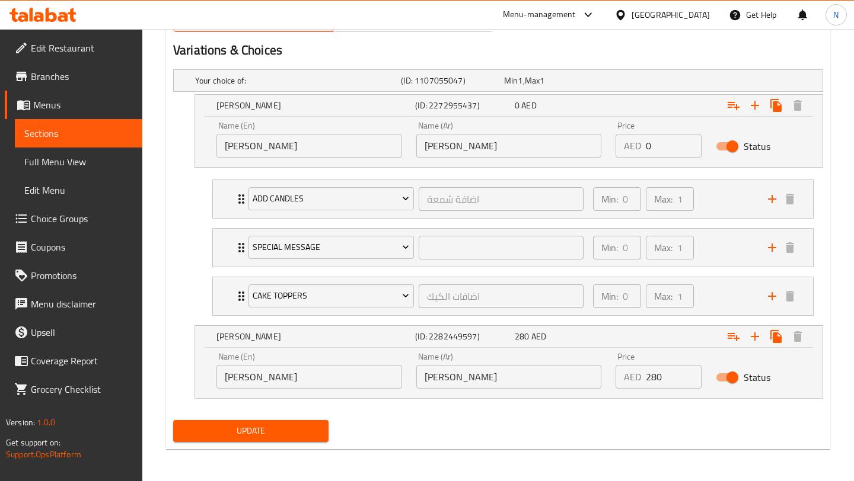
click at [653, 379] on input "280" at bounding box center [673, 377] width 55 height 24
type input "0"
click at [379, 419] on div "Update" at bounding box center [497, 431] width 659 height 31
click at [289, 420] on button "Update" at bounding box center [250, 431] width 155 height 22
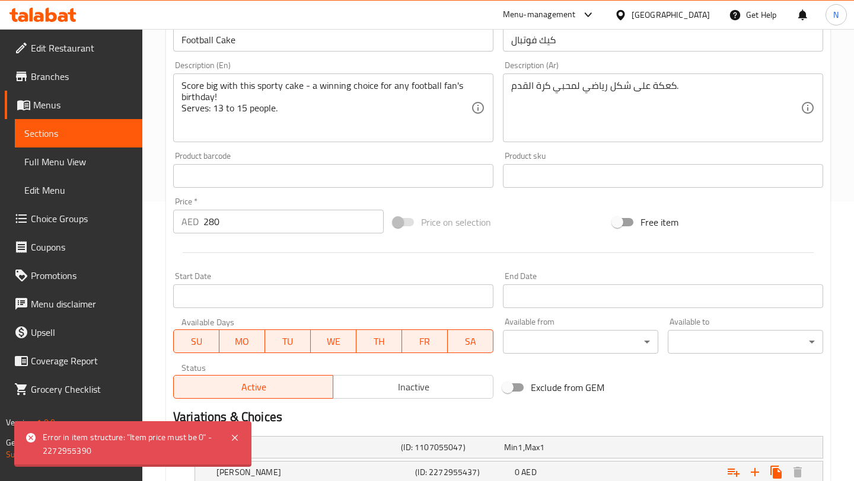
scroll to position [277, 0]
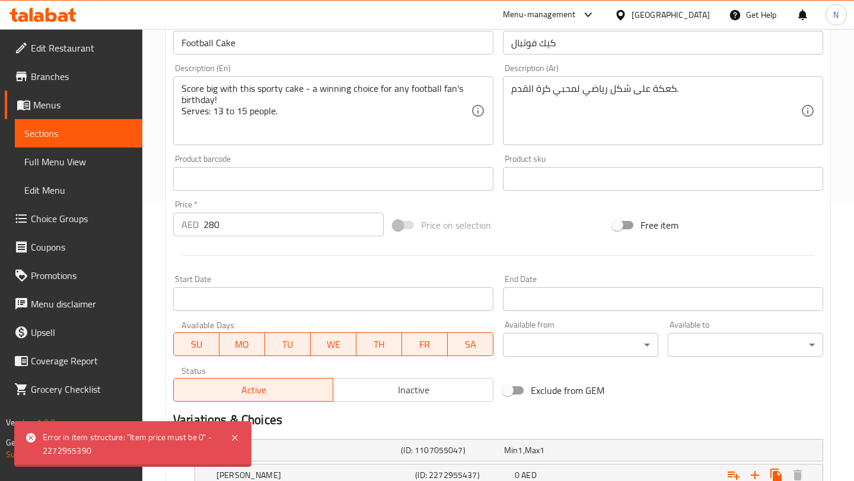
click at [407, 223] on span at bounding box center [404, 225] width 20 height 8
click at [399, 224] on span at bounding box center [404, 225] width 20 height 8
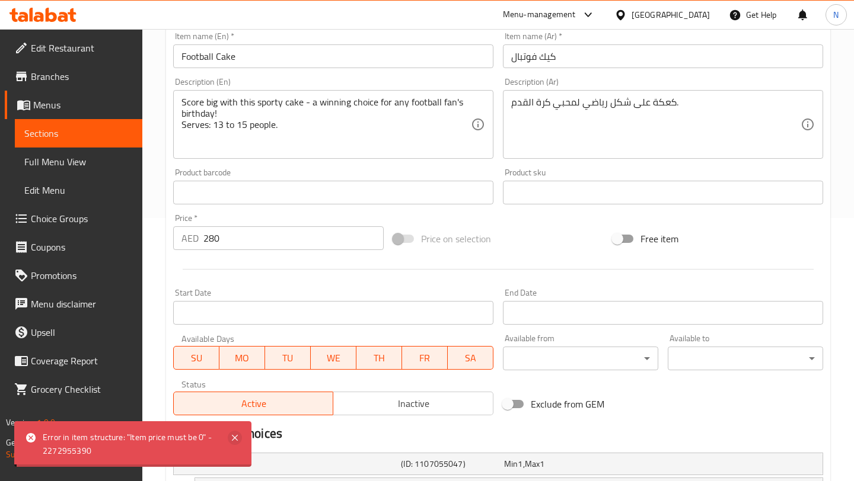
click at [238, 435] on icon at bounding box center [235, 438] width 6 height 6
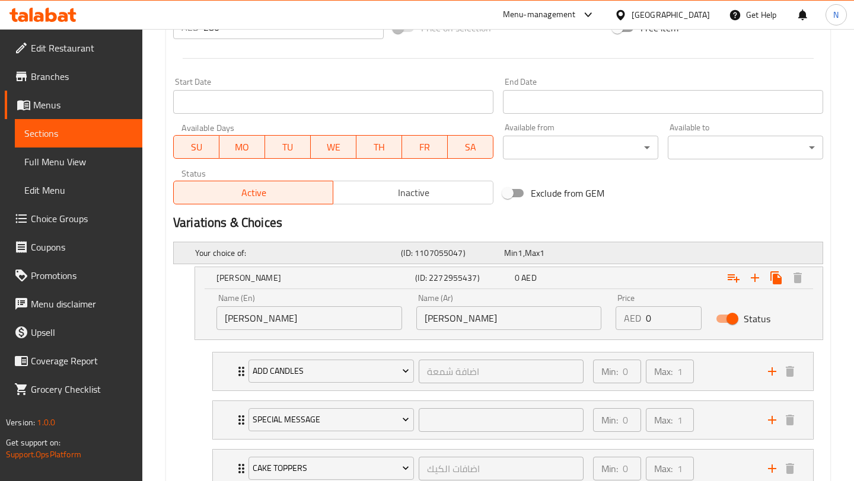
scroll to position [0, 0]
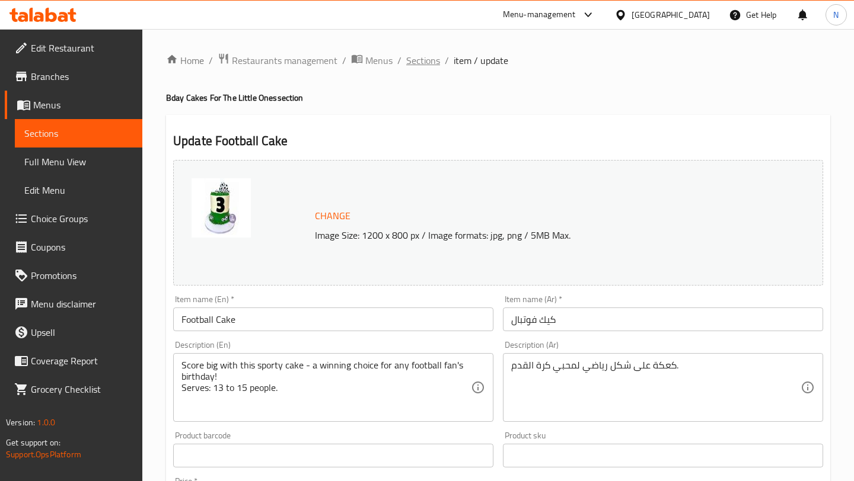
click at [422, 61] on span "Sections" at bounding box center [423, 60] width 34 height 14
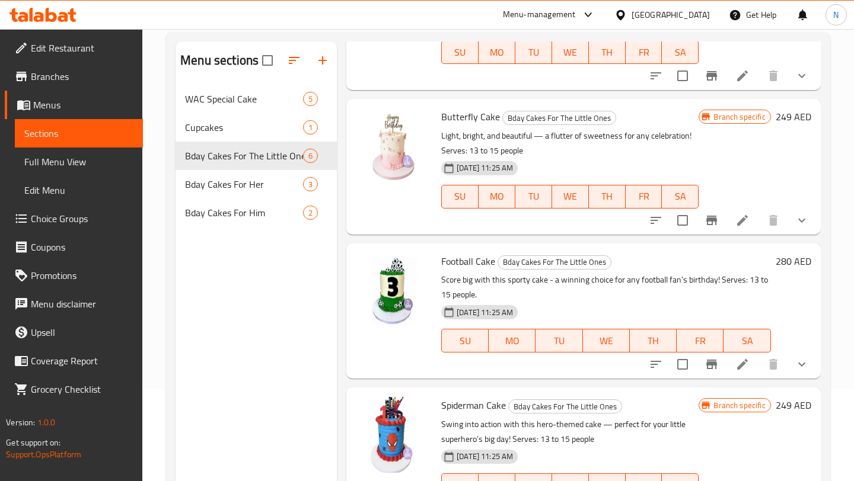
scroll to position [166, 0]
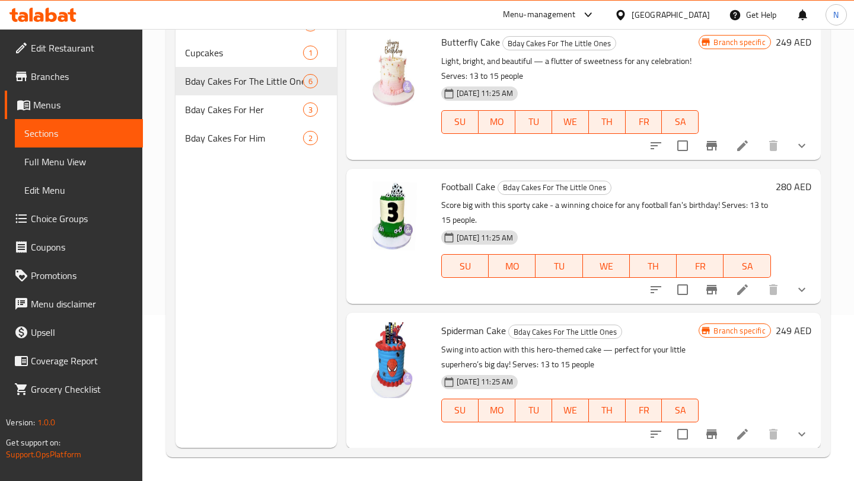
click at [792, 184] on h6 "280 AED" at bounding box center [793, 186] width 36 height 17
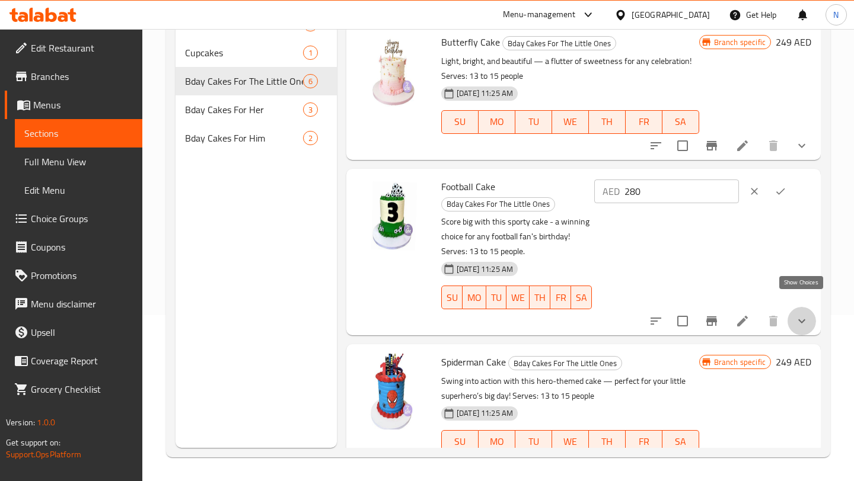
click at [796, 314] on icon "show more" at bounding box center [801, 321] width 14 height 14
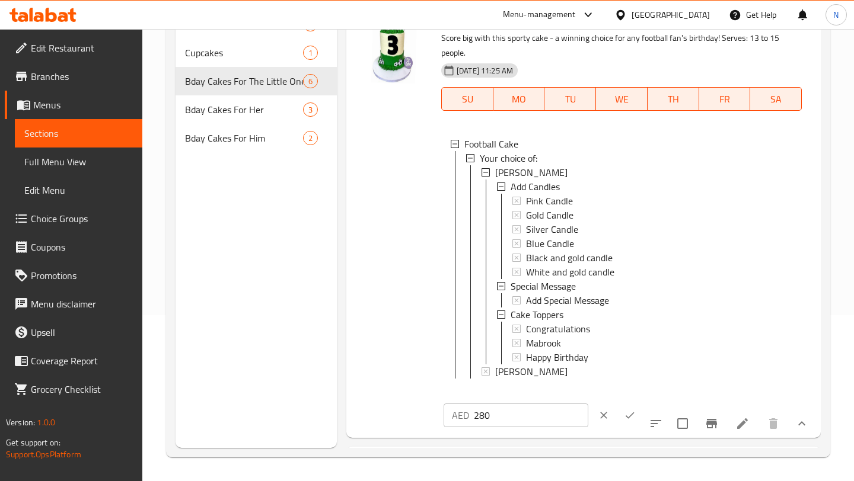
scroll to position [585, 0]
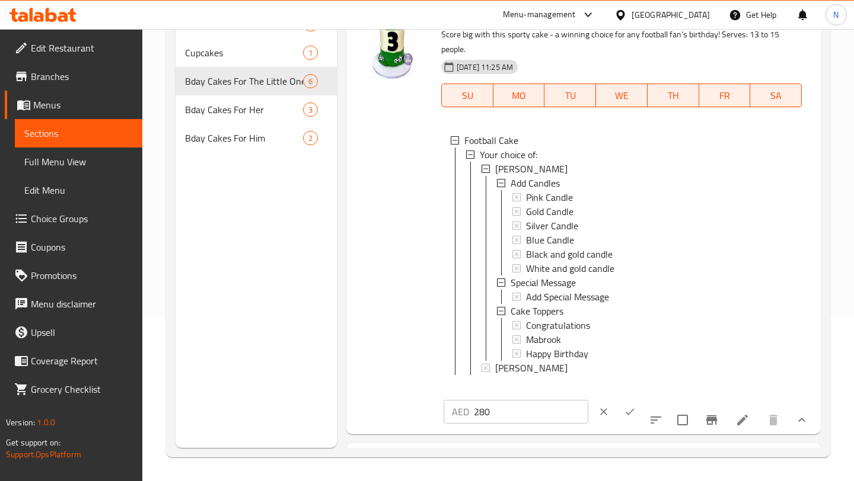
click at [809, 425] on button "show more" at bounding box center [801, 420] width 28 height 28
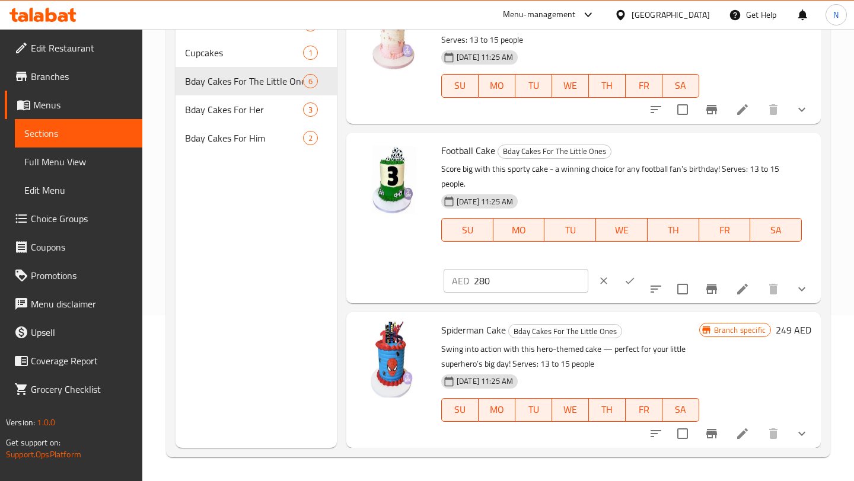
scroll to position [429, 0]
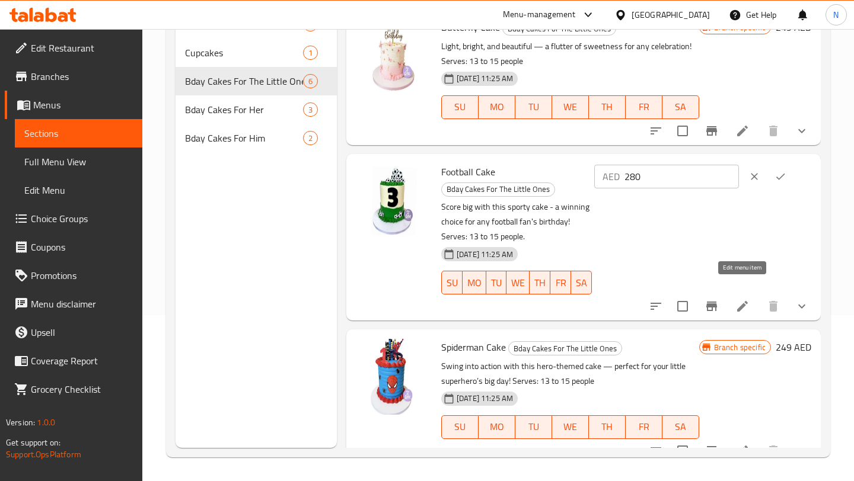
click at [739, 299] on icon at bounding box center [742, 306] width 14 height 14
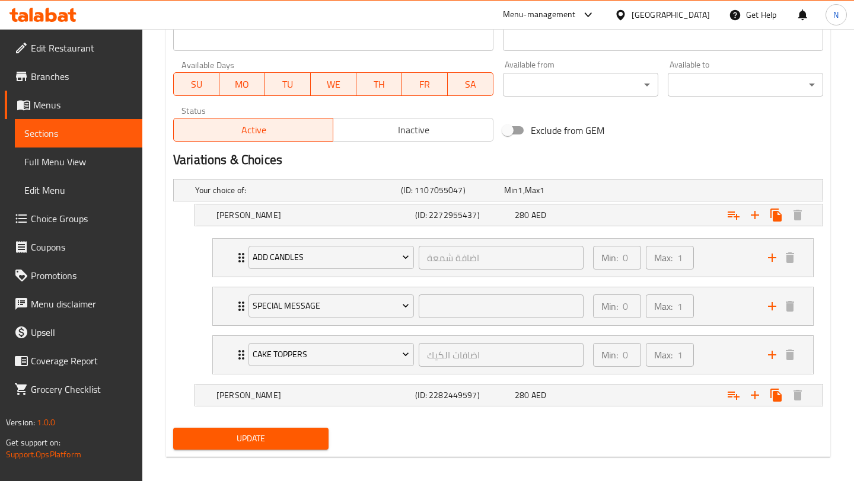
scroll to position [545, 0]
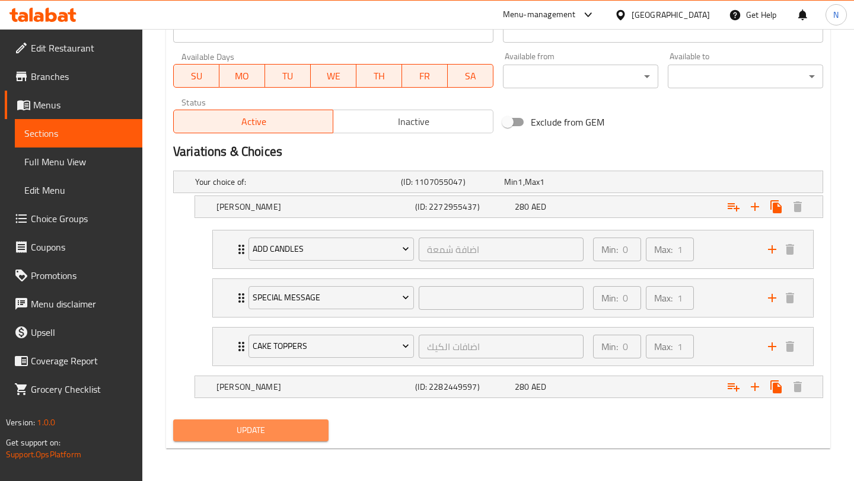
click at [255, 437] on span "Update" at bounding box center [251, 430] width 136 height 15
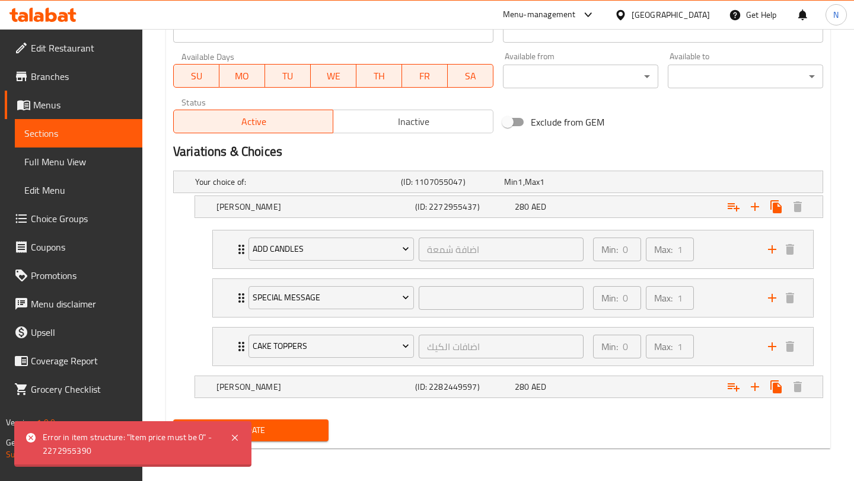
click at [224, 433] on div "Error in item structure: "Item price must be 0" - 2272955390" at bounding box center [132, 445] width 237 height 46
click at [228, 433] on icon at bounding box center [235, 438] width 14 height 14
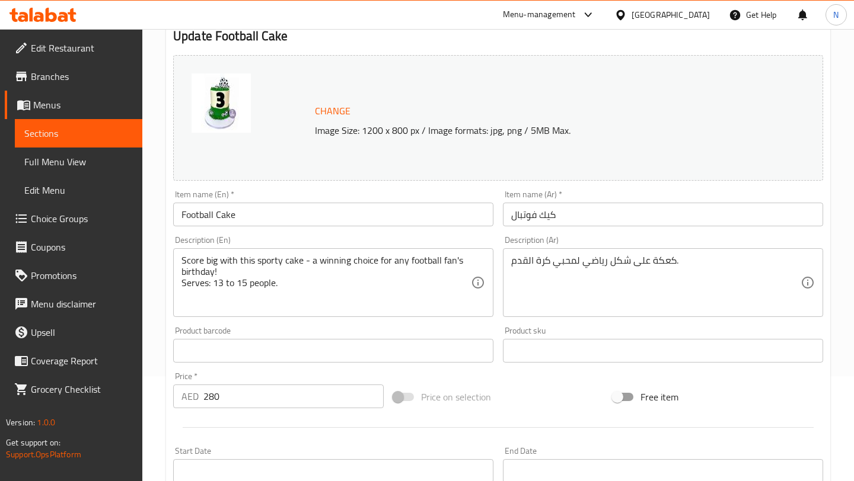
scroll to position [101, 0]
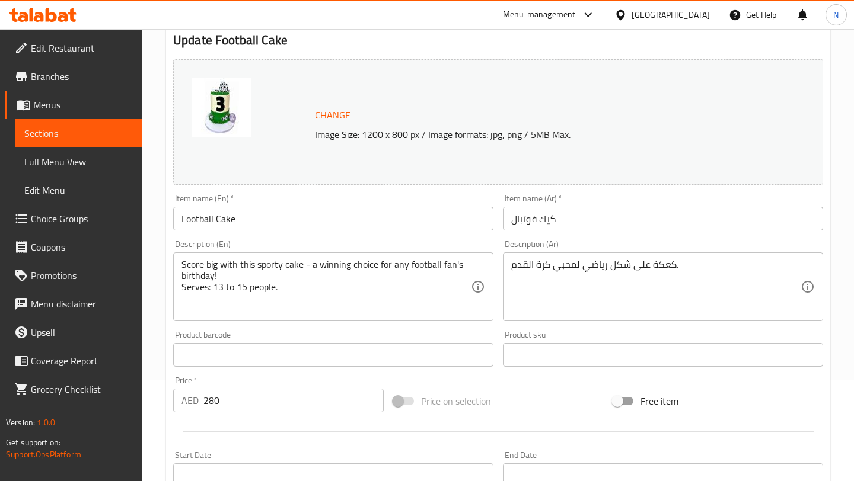
click at [396, 401] on span at bounding box center [404, 401] width 20 height 8
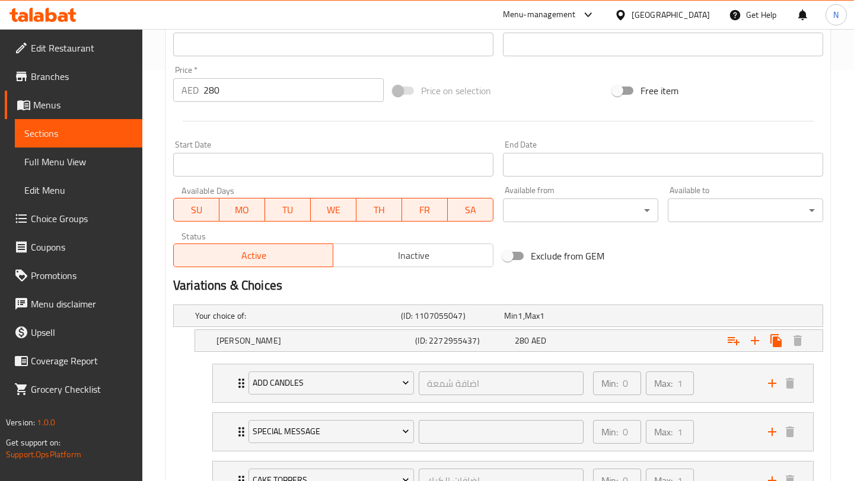
scroll to position [0, 0]
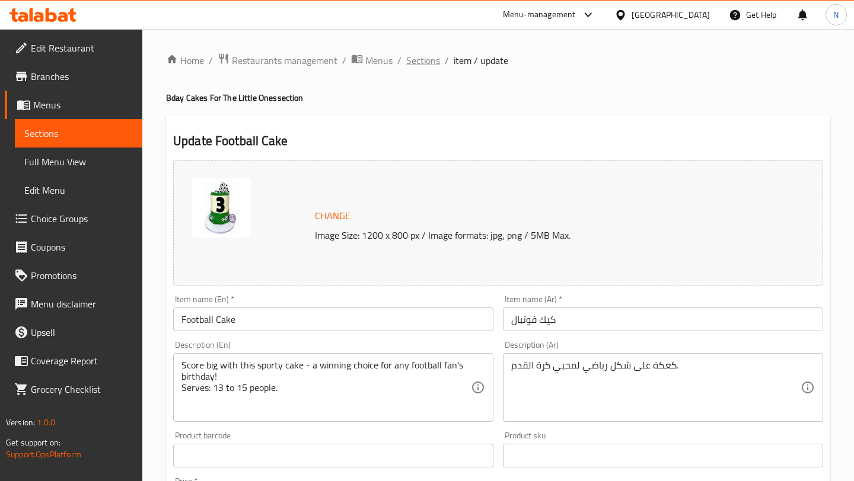
click at [419, 62] on span "Sections" at bounding box center [423, 60] width 34 height 14
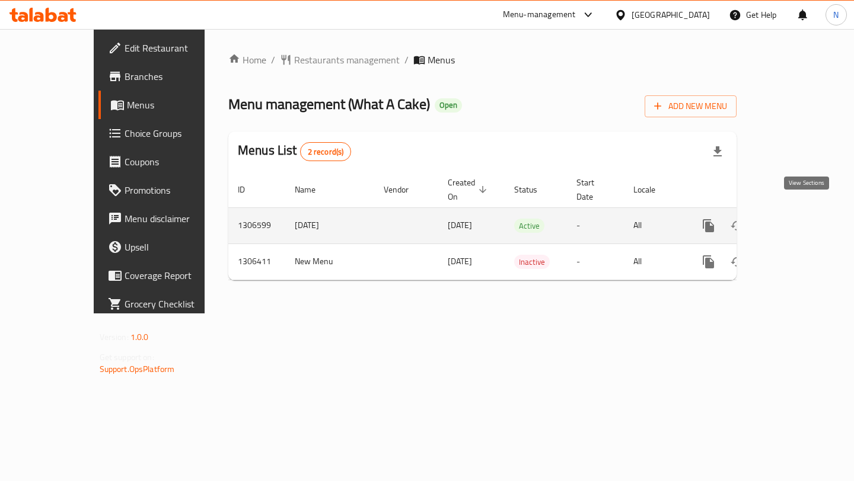
click at [801, 219] on icon "enhanced table" at bounding box center [794, 226] width 14 height 14
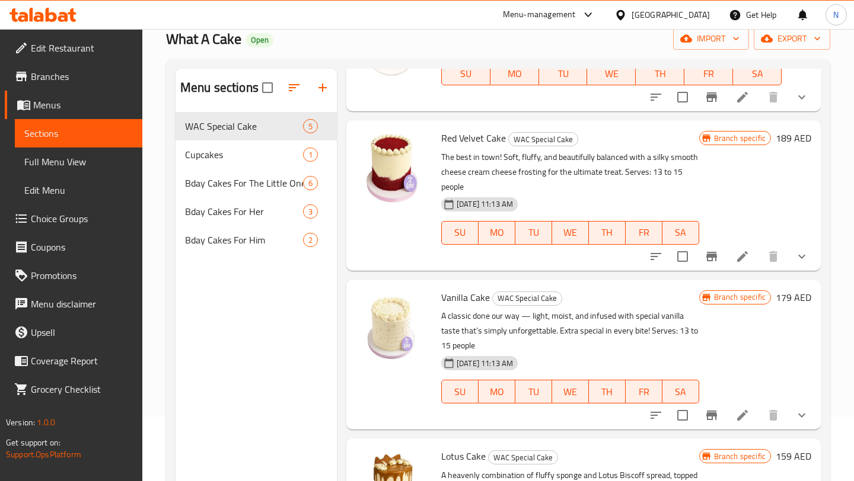
scroll to position [49, 0]
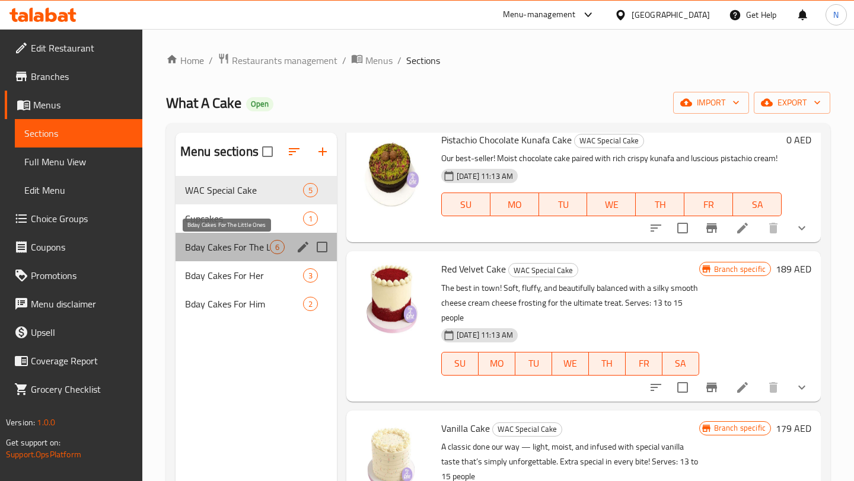
click at [232, 240] on span "Bday Cakes For The Little Ones" at bounding box center [227, 247] width 85 height 14
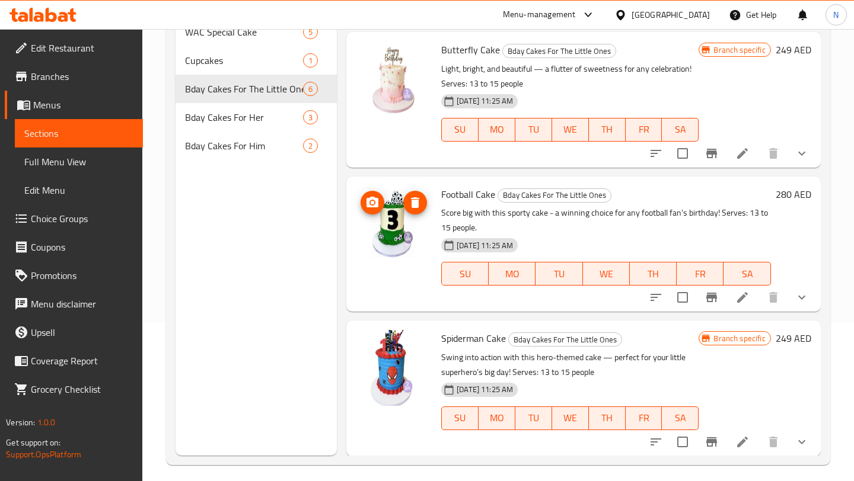
scroll to position [166, 0]
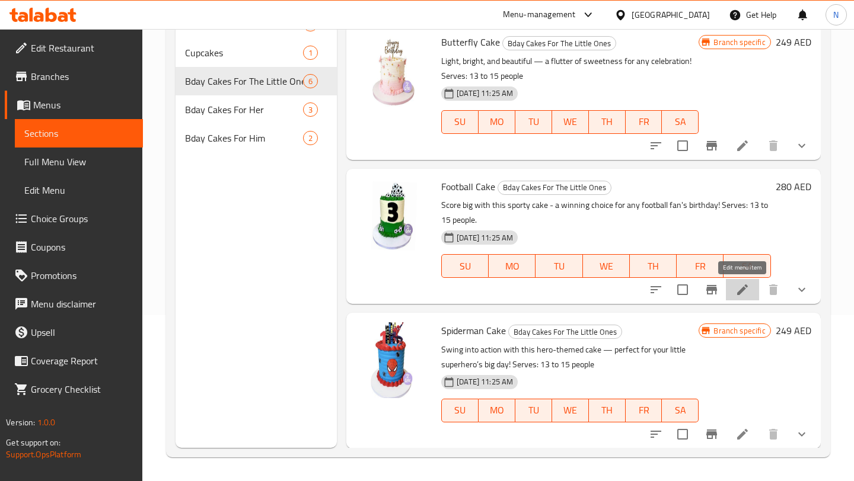
click at [744, 295] on icon at bounding box center [742, 290] width 14 height 14
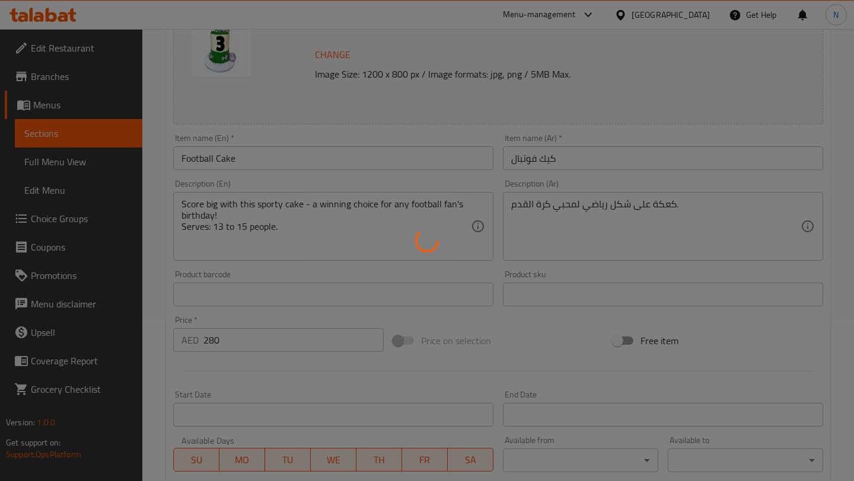
scroll to position [171, 0]
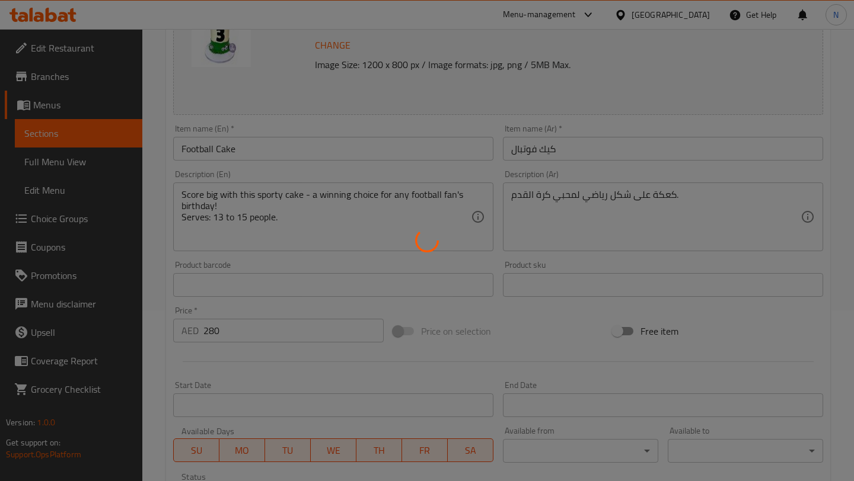
type input "اضافة شمعة"
type input "0"
type input "1"
type input "0"
type input "1"
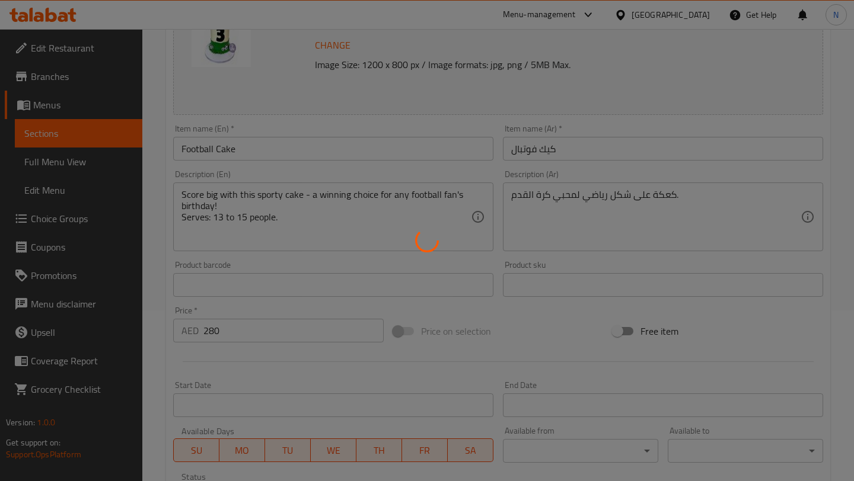
type input "اضافات الكيك"
type input "0"
type input "1"
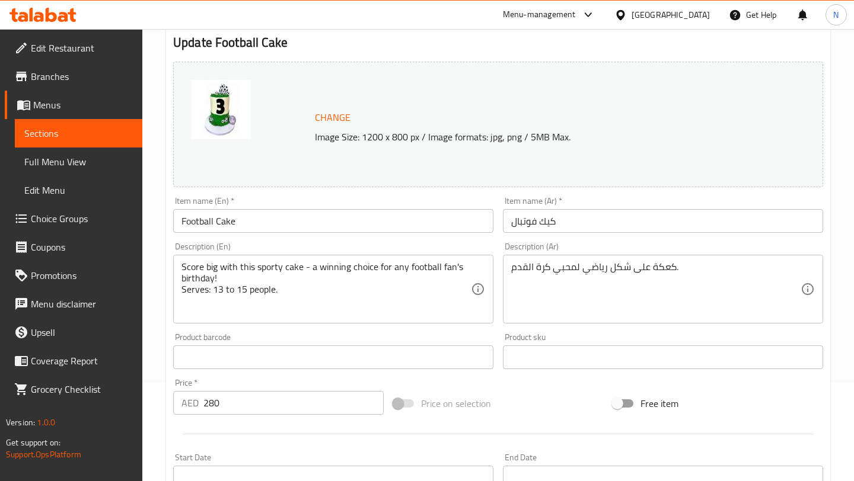
scroll to position [0, 0]
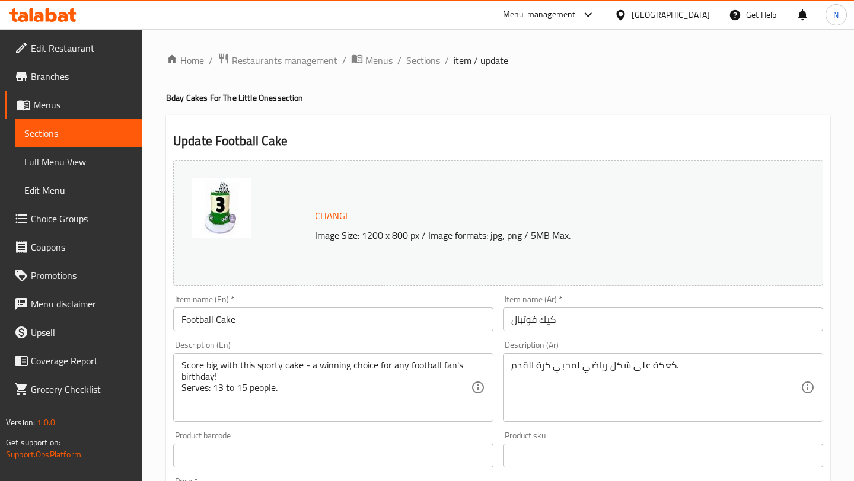
click at [318, 59] on span "Restaurants management" at bounding box center [285, 60] width 106 height 14
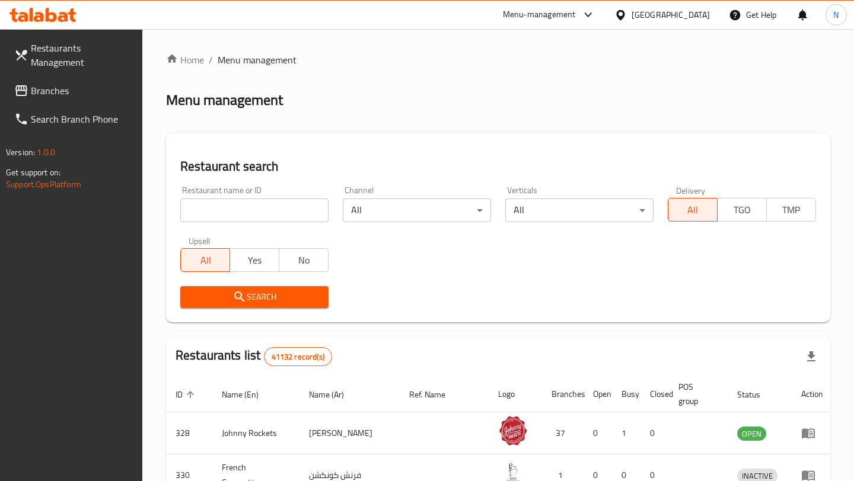
click at [102, 60] on span "Restaurants Management" at bounding box center [82, 55] width 102 height 28
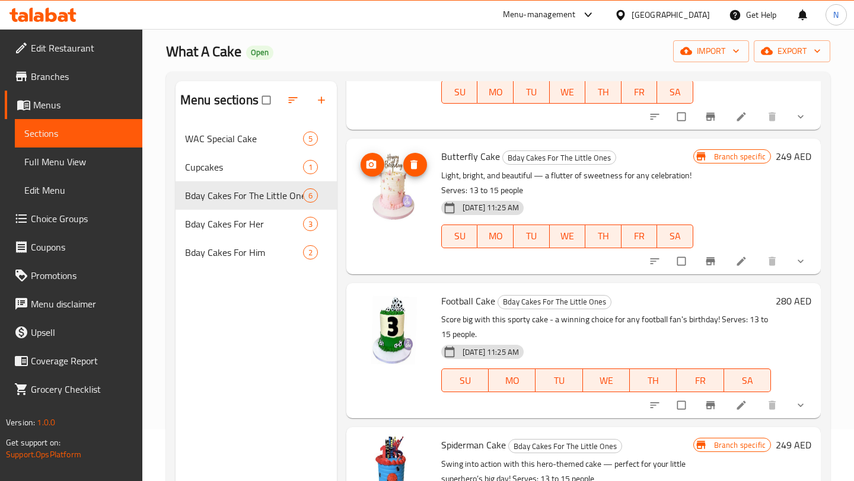
scroll to position [92, 0]
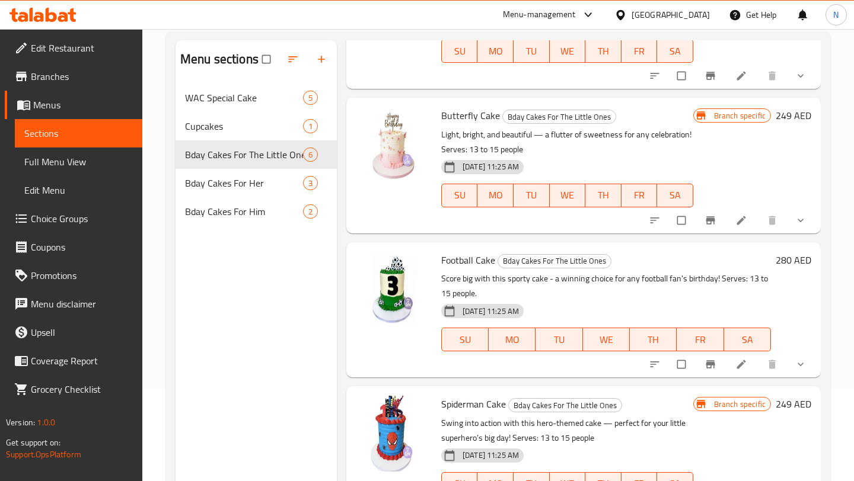
click at [788, 263] on h6 "280 AED" at bounding box center [793, 260] width 36 height 17
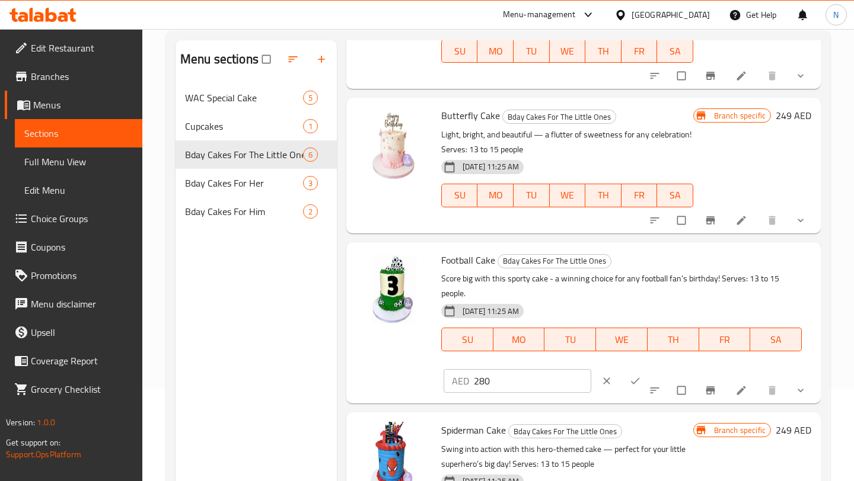
click at [591, 369] on input "280" at bounding box center [532, 381] width 117 height 24
type input "0"
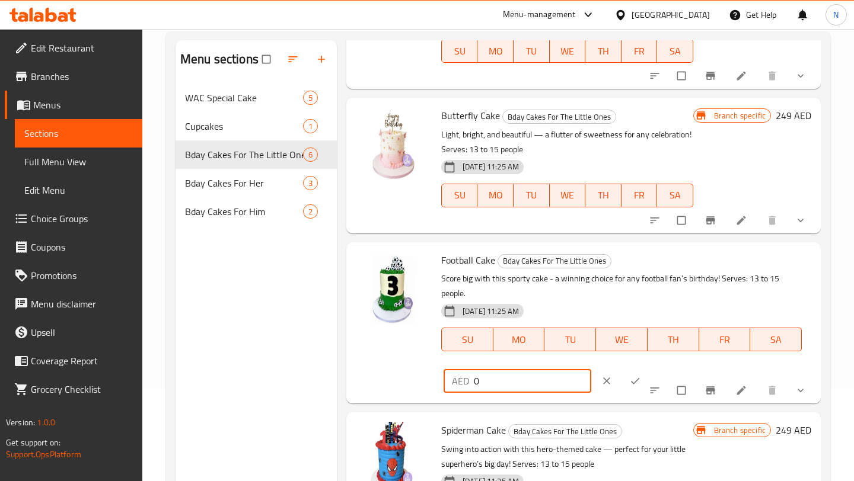
click at [650, 368] on button "ok" at bounding box center [636, 381] width 28 height 26
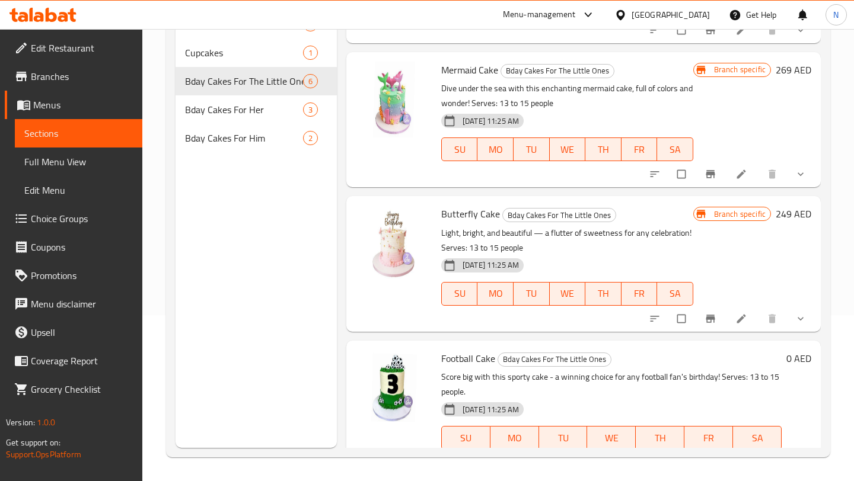
scroll to position [0, 0]
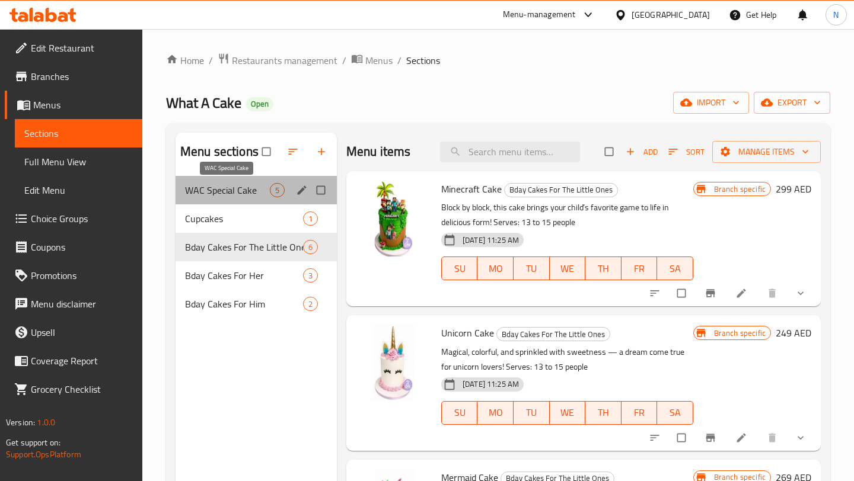
click at [235, 190] on span "WAC Special Cake" at bounding box center [227, 190] width 85 height 14
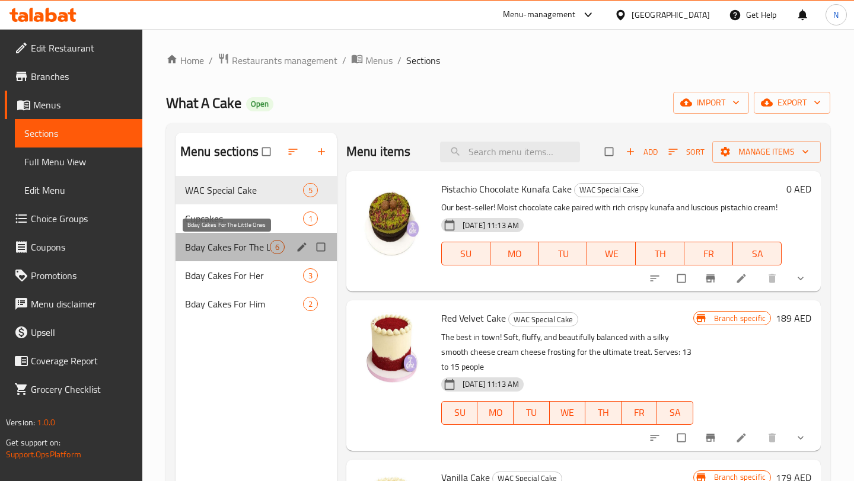
click at [253, 250] on span "Bday Cakes For The Little Ones" at bounding box center [227, 247] width 85 height 14
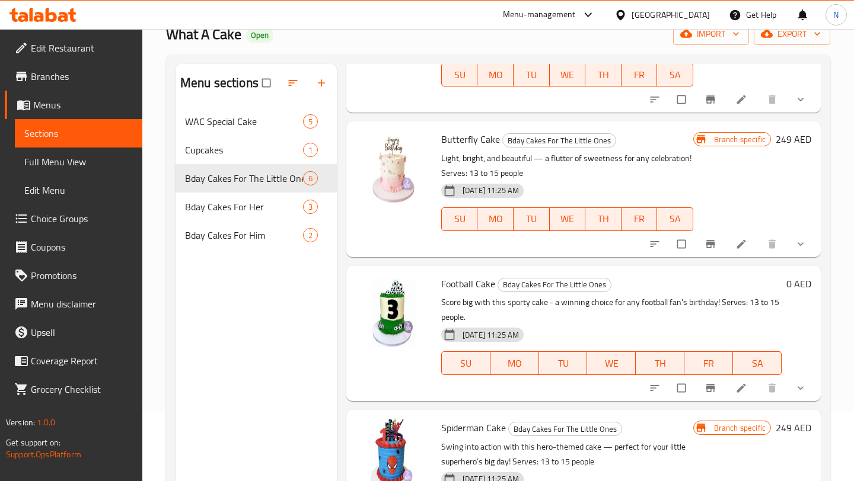
scroll to position [70, 0]
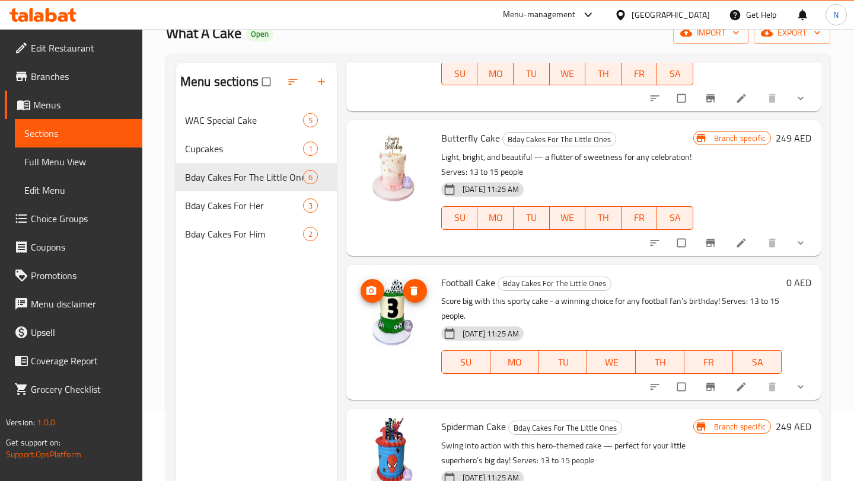
click at [412, 305] on img at bounding box center [394, 313] width 76 height 76
click at [369, 286] on icon "upload picture" at bounding box center [371, 291] width 12 height 12
click at [739, 387] on icon at bounding box center [740, 387] width 9 height 9
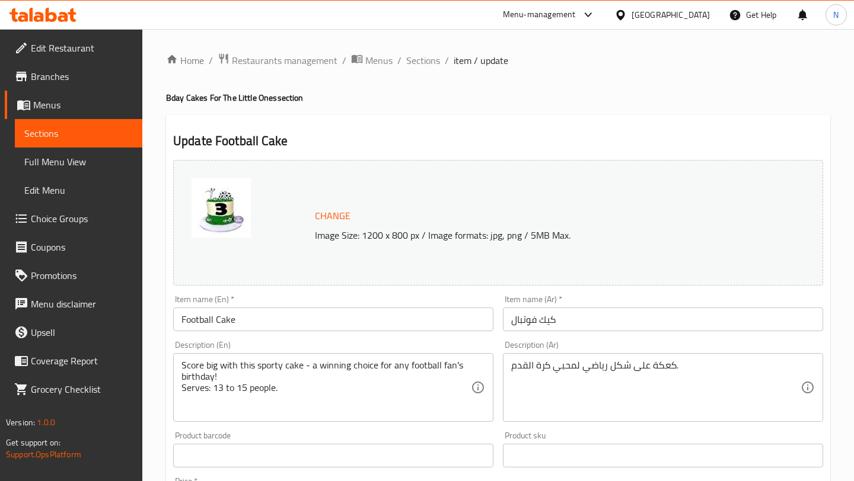
click at [229, 210] on img at bounding box center [220, 207] width 59 height 59
click at [330, 211] on span "Change" at bounding box center [333, 216] width 36 height 17
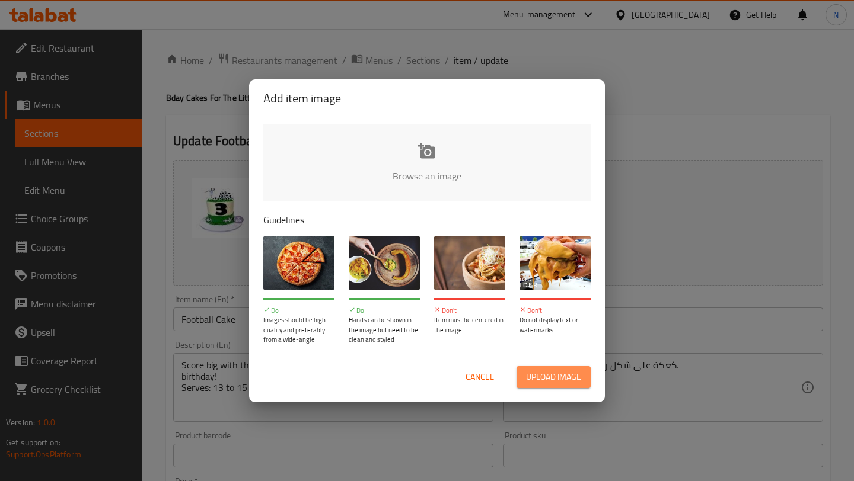
click at [562, 378] on span "Upload image" at bounding box center [553, 377] width 55 height 15
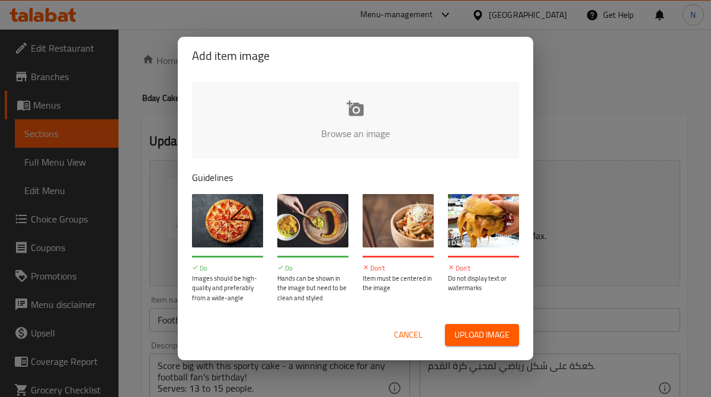
click at [489, 339] on span "Upload image" at bounding box center [482, 334] width 55 height 15
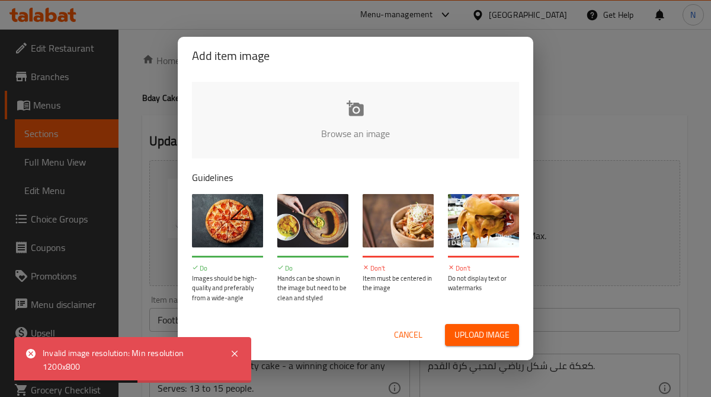
click at [502, 337] on span "Upload image" at bounding box center [482, 334] width 55 height 15
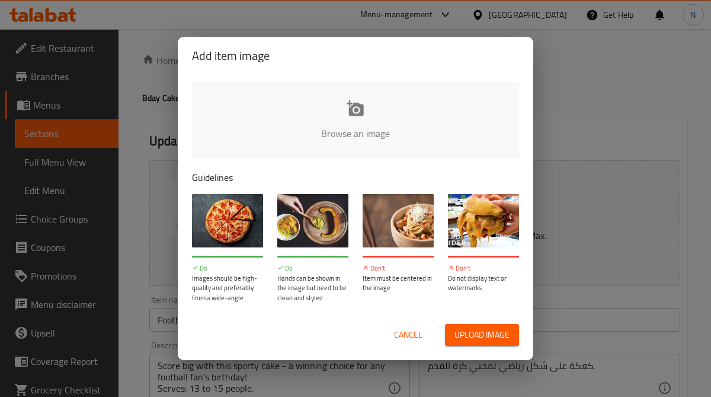
type input "C:\fakepath\WhatsApp Image 2025-09-08 at 3.07.12 PM.jpeg"
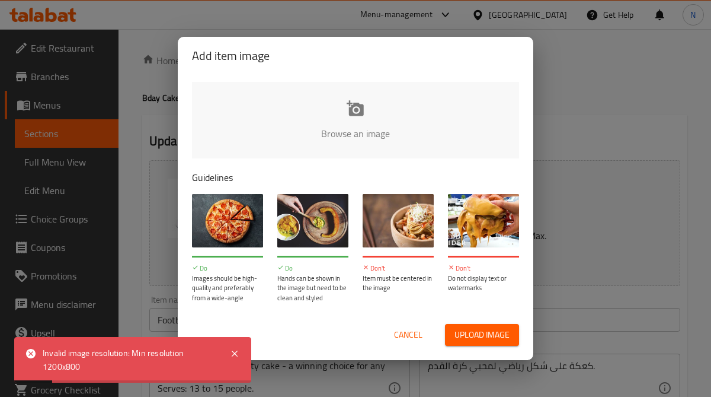
click at [414, 335] on span "Cancel" at bounding box center [408, 334] width 28 height 15
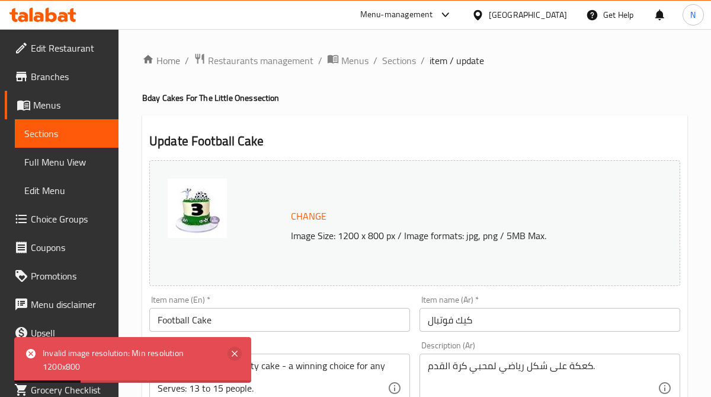
click at [232, 349] on icon at bounding box center [235, 353] width 14 height 14
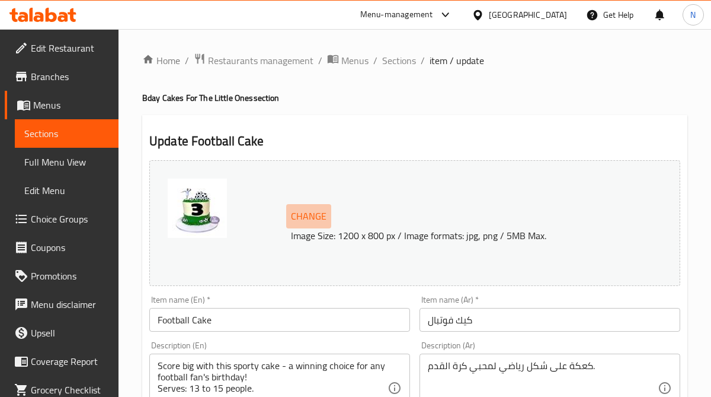
click at [305, 217] on span "Change" at bounding box center [309, 216] width 36 height 17
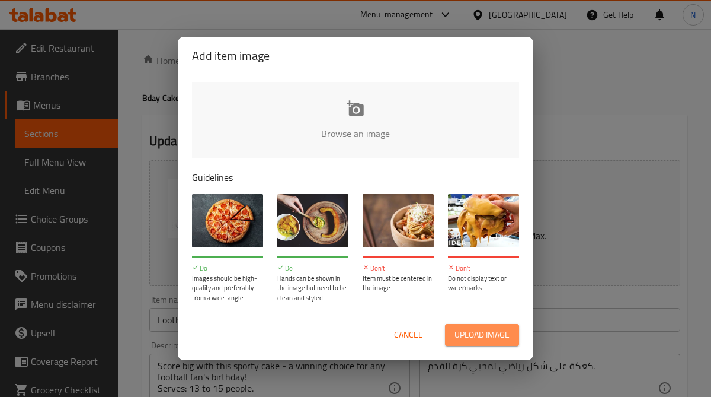
click at [474, 335] on span "Upload image" at bounding box center [482, 334] width 55 height 15
type input "C:\fakepath\WhatsApp Image 2025-09-08 at 3.07.12 PM.jpeg"
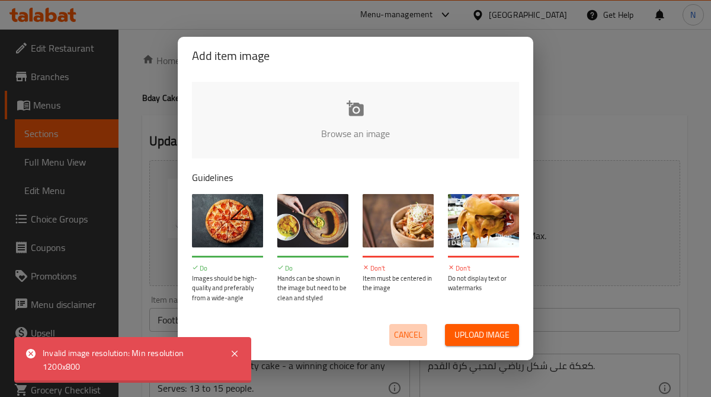
click at [390, 337] on button "Cancel" at bounding box center [409, 335] width 38 height 22
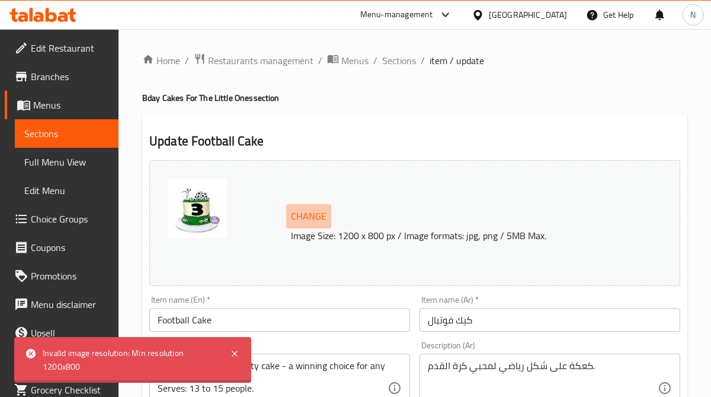
click at [308, 218] on span "Change" at bounding box center [309, 216] width 36 height 17
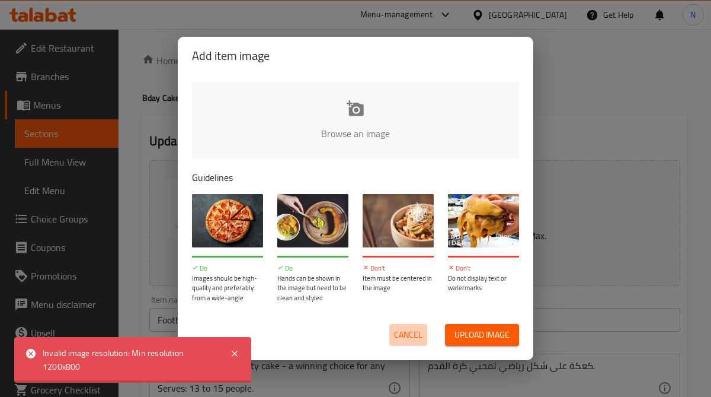
click at [411, 337] on span "Cancel" at bounding box center [408, 334] width 28 height 15
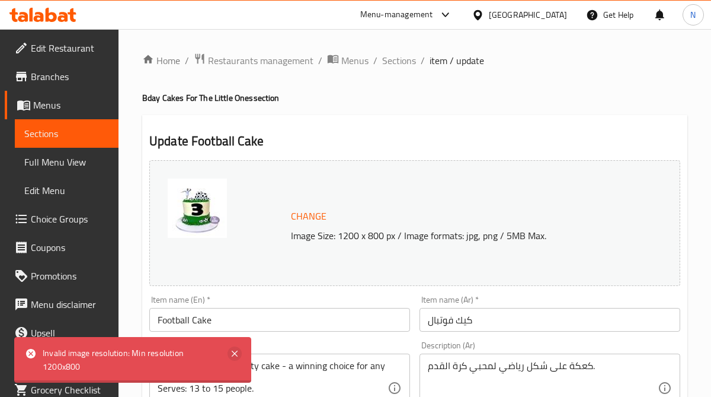
click at [234, 353] on icon at bounding box center [235, 353] width 6 height 6
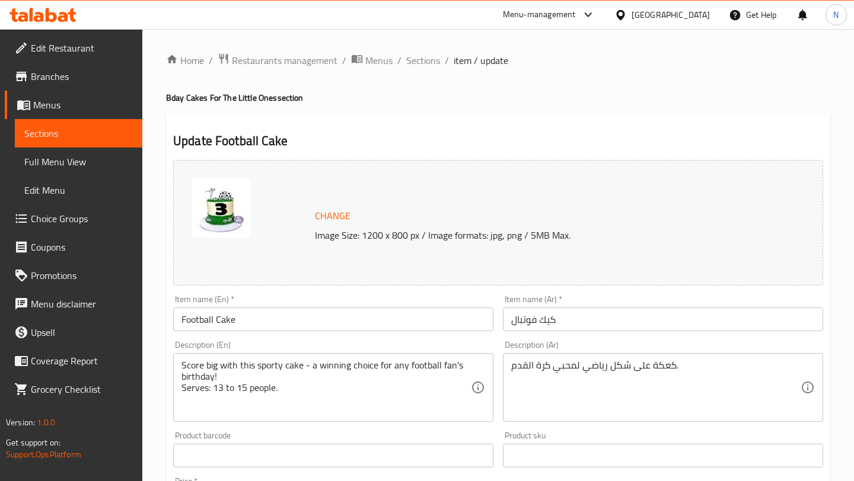
click at [343, 215] on span "Change" at bounding box center [333, 216] width 36 height 17
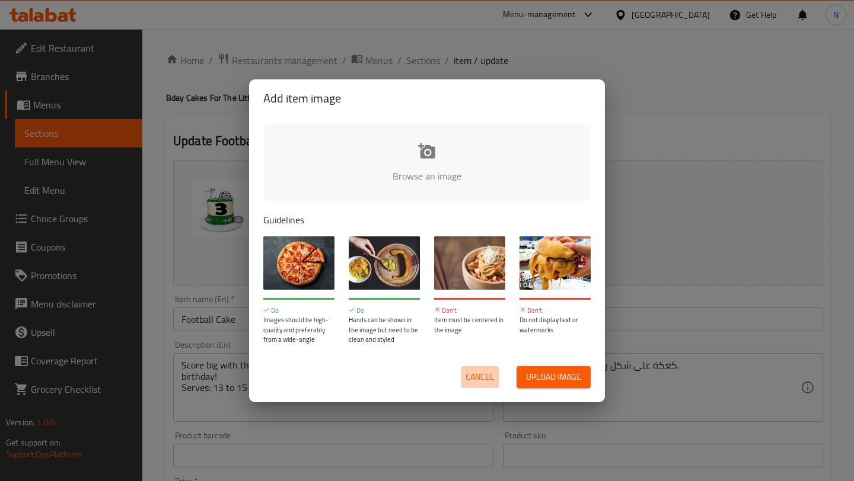
click at [483, 368] on button "Cancel" at bounding box center [480, 377] width 38 height 22
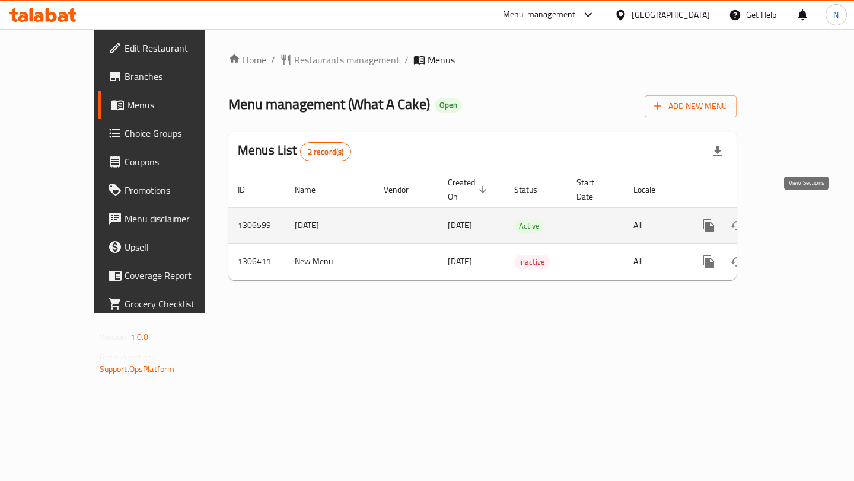
click at [799, 221] on icon "enhanced table" at bounding box center [794, 226] width 11 height 11
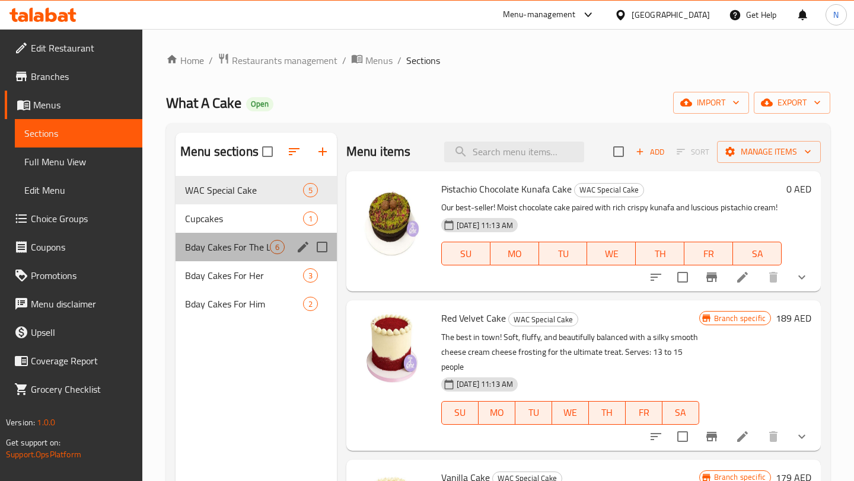
click at [266, 238] on div "Bday Cakes For The Little Ones 6" at bounding box center [255, 247] width 161 height 28
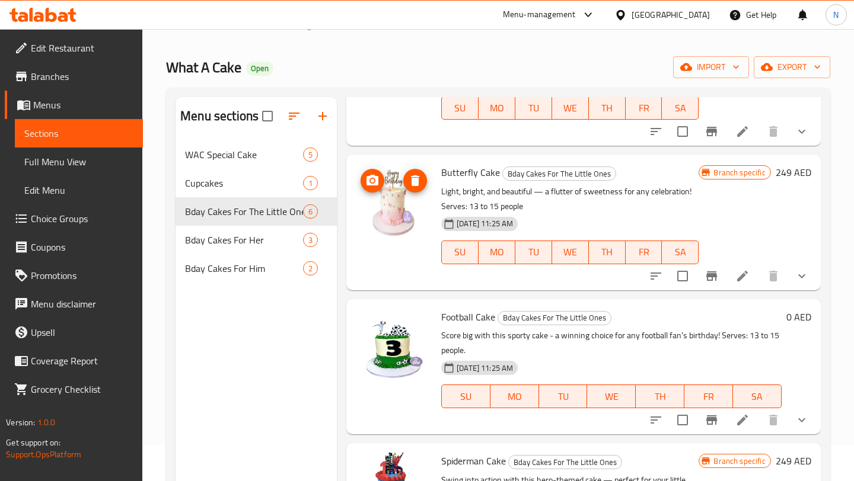
scroll to position [47, 0]
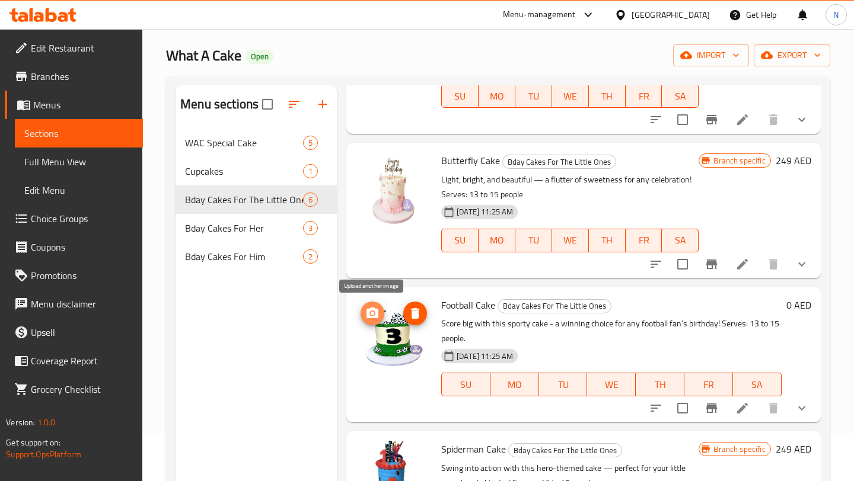
click at [378, 314] on icon "upload picture" at bounding box center [372, 313] width 12 height 11
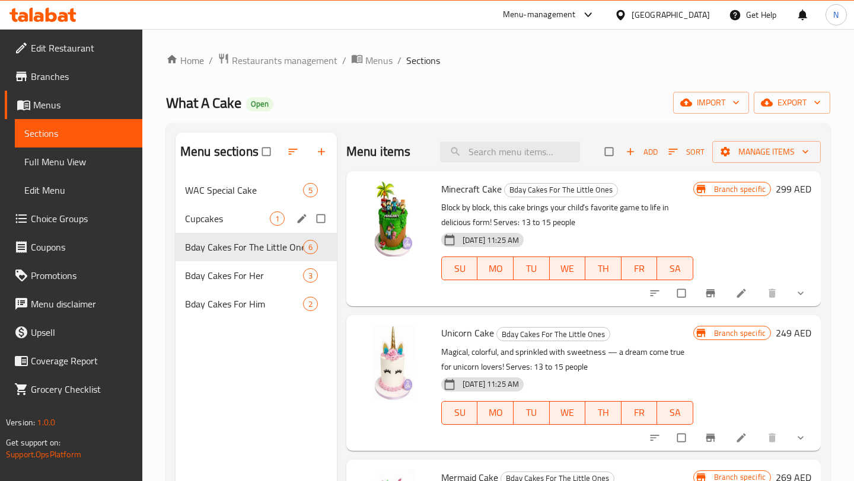
click at [236, 228] on div "Cupcakes 1" at bounding box center [255, 219] width 161 height 28
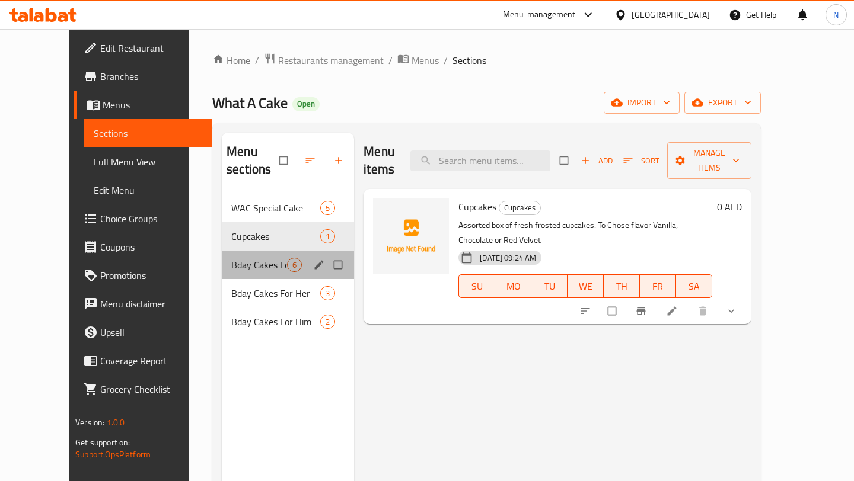
click at [238, 255] on div "Bday Cakes For The Little Ones 6" at bounding box center [288, 265] width 132 height 28
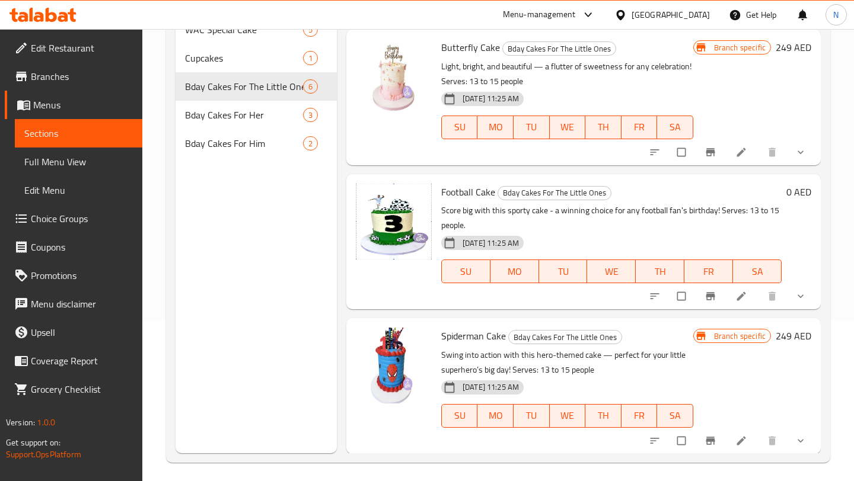
scroll to position [166, 0]
